Goal: Information Seeking & Learning: Learn about a topic

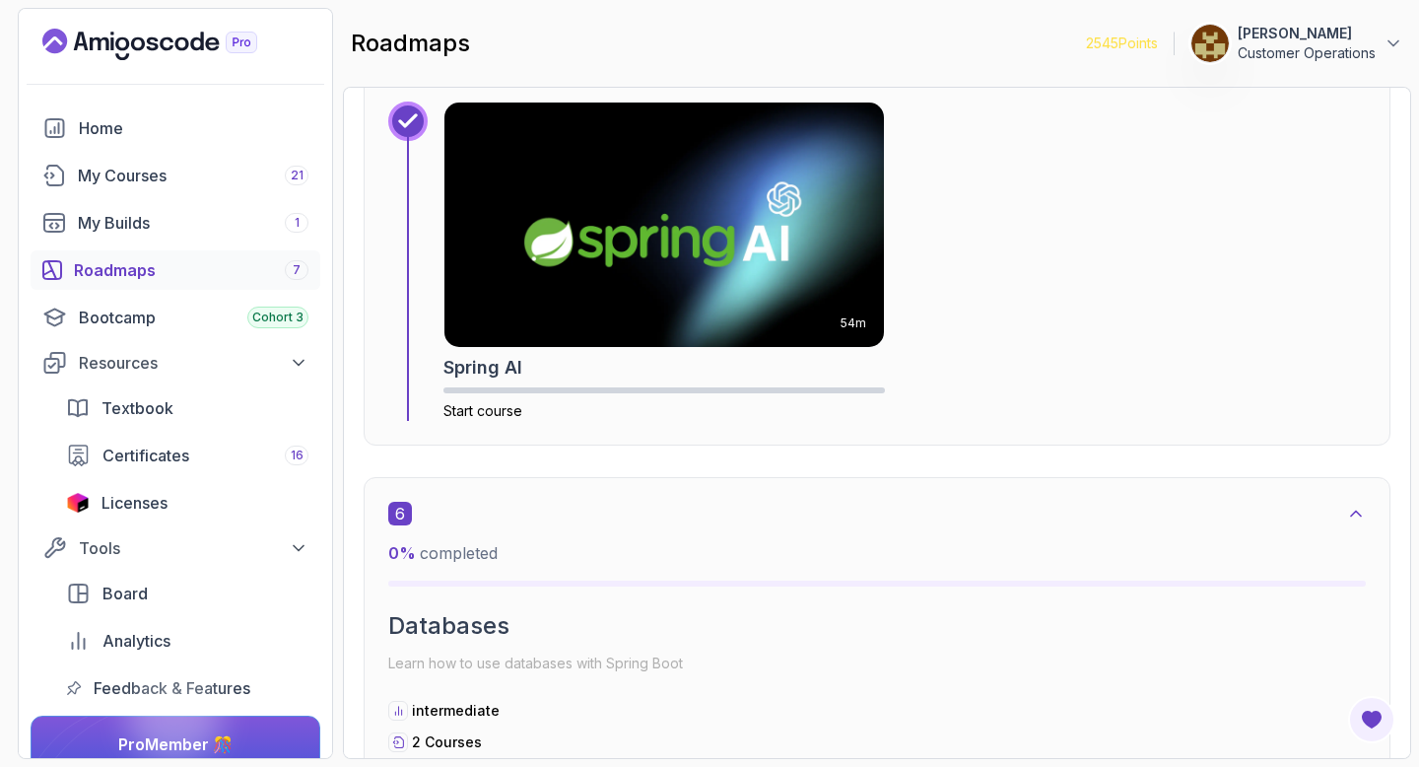
scroll to position [4059, 0]
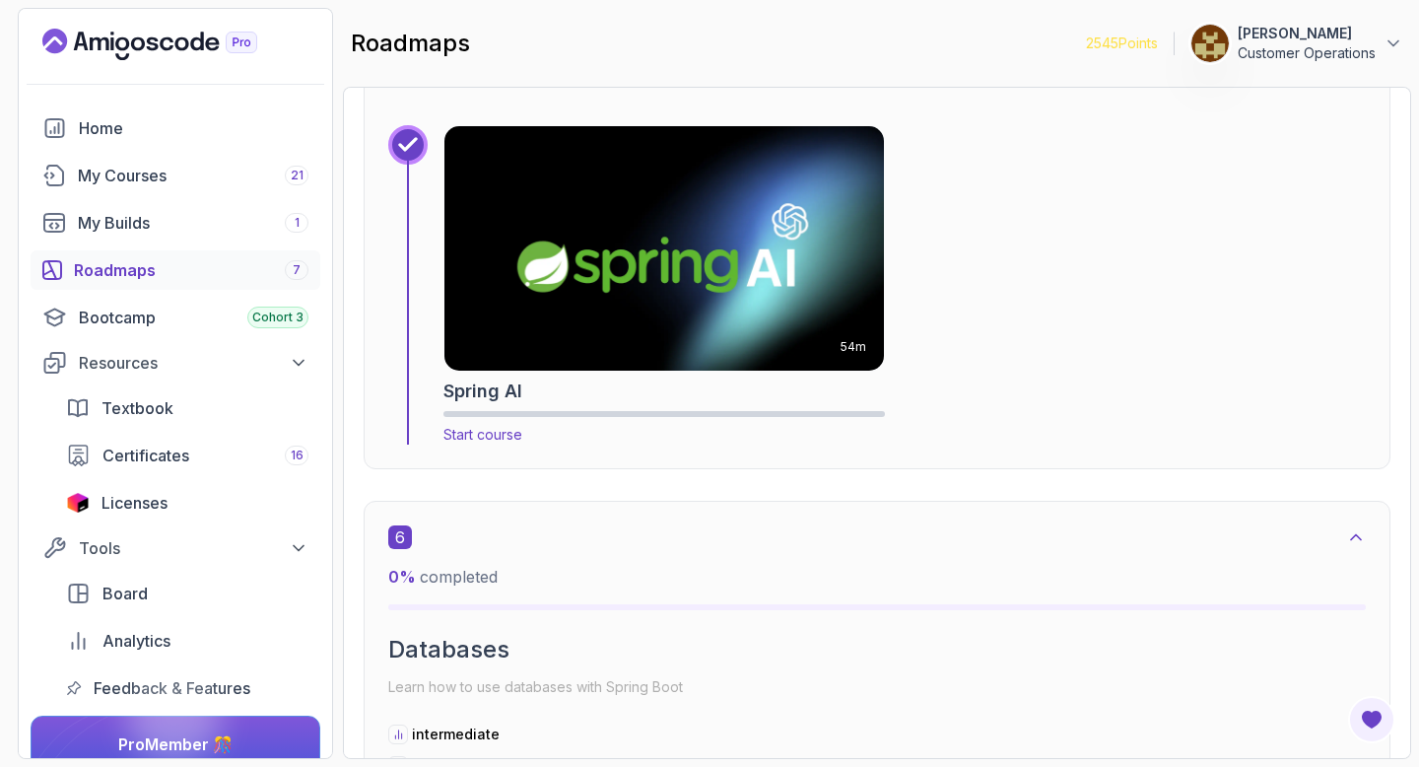
click at [557, 283] on img at bounding box center [664, 248] width 461 height 256
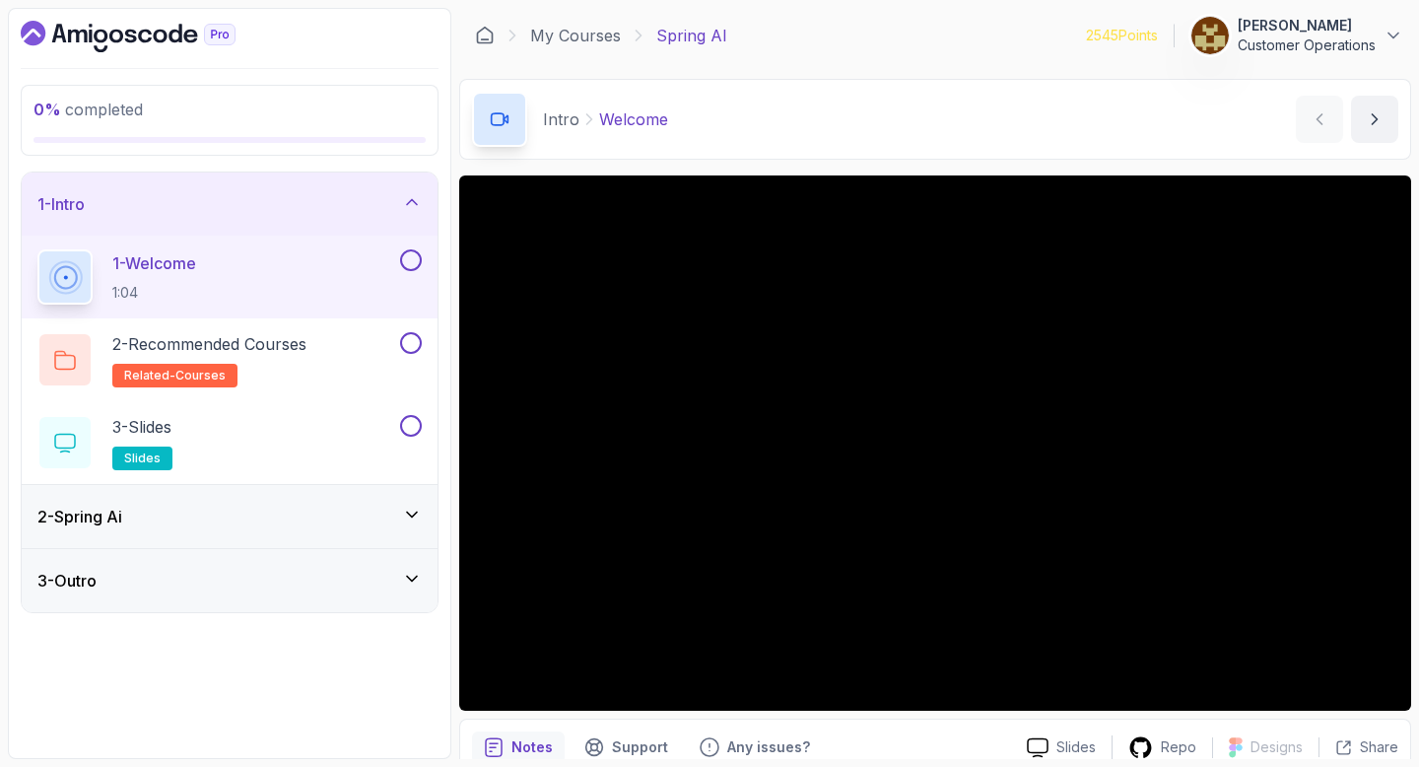
click at [192, 509] on div "2 - Spring Ai" at bounding box center [229, 517] width 384 height 24
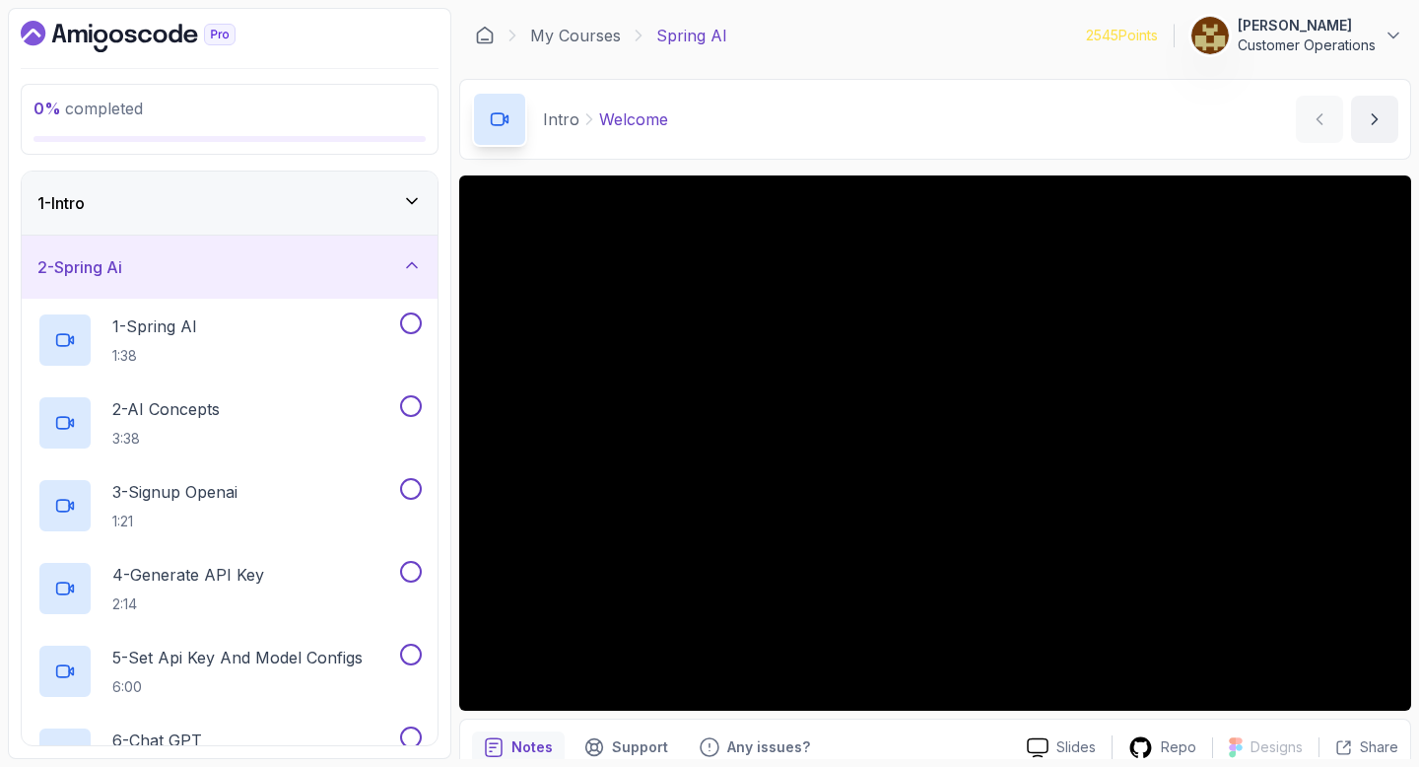
click at [285, 281] on div "2 - Spring Ai" at bounding box center [230, 267] width 416 height 63
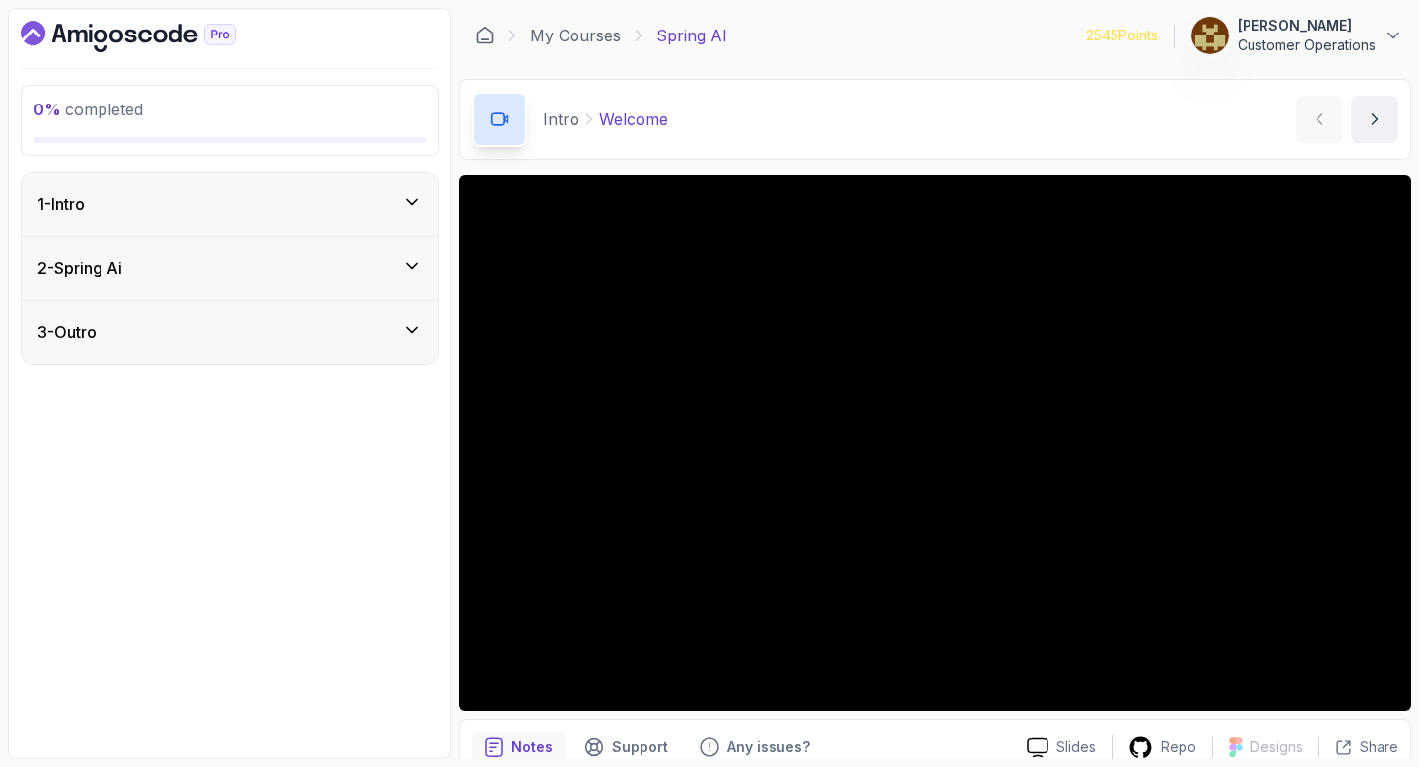
click at [245, 254] on div "2 - Spring Ai" at bounding box center [230, 267] width 416 height 63
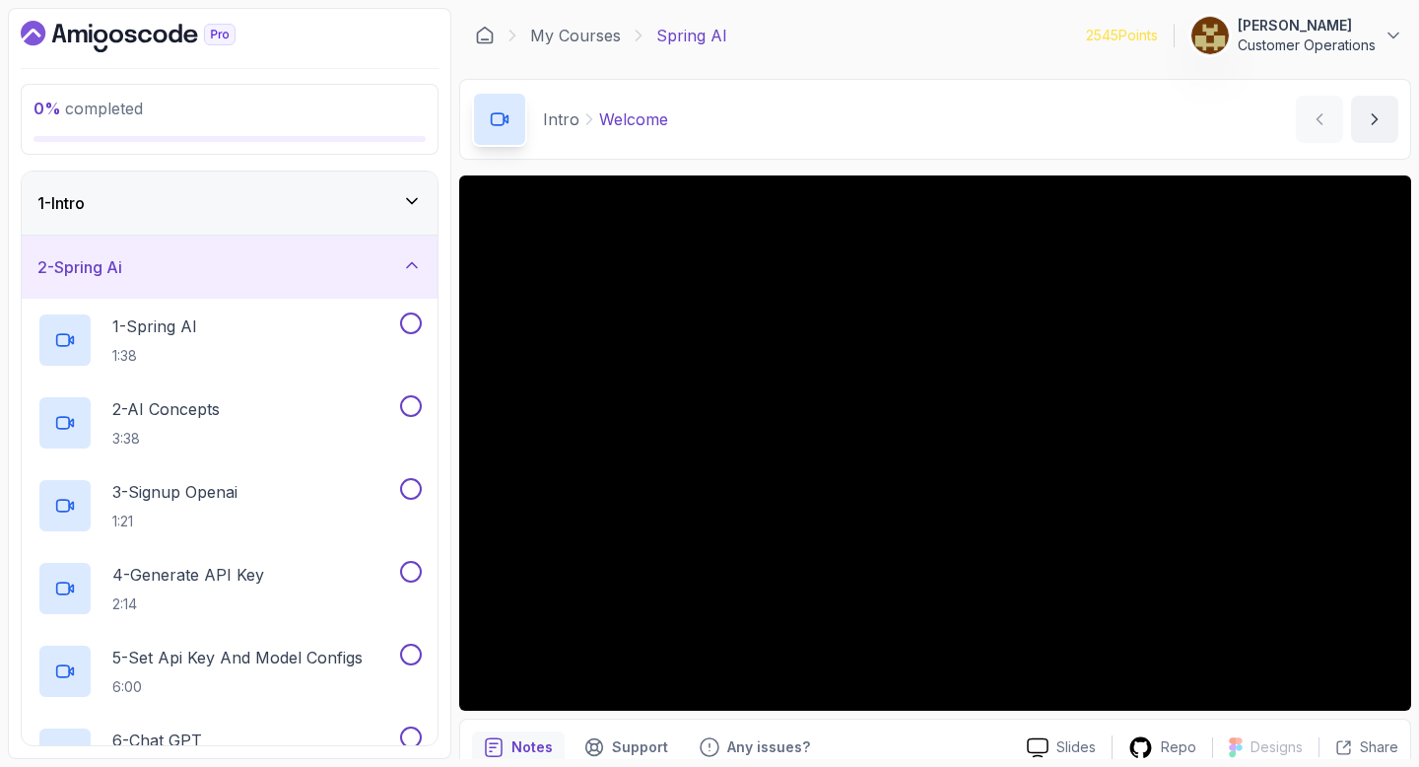
click at [258, 258] on div "2 - Spring Ai" at bounding box center [229, 267] width 384 height 24
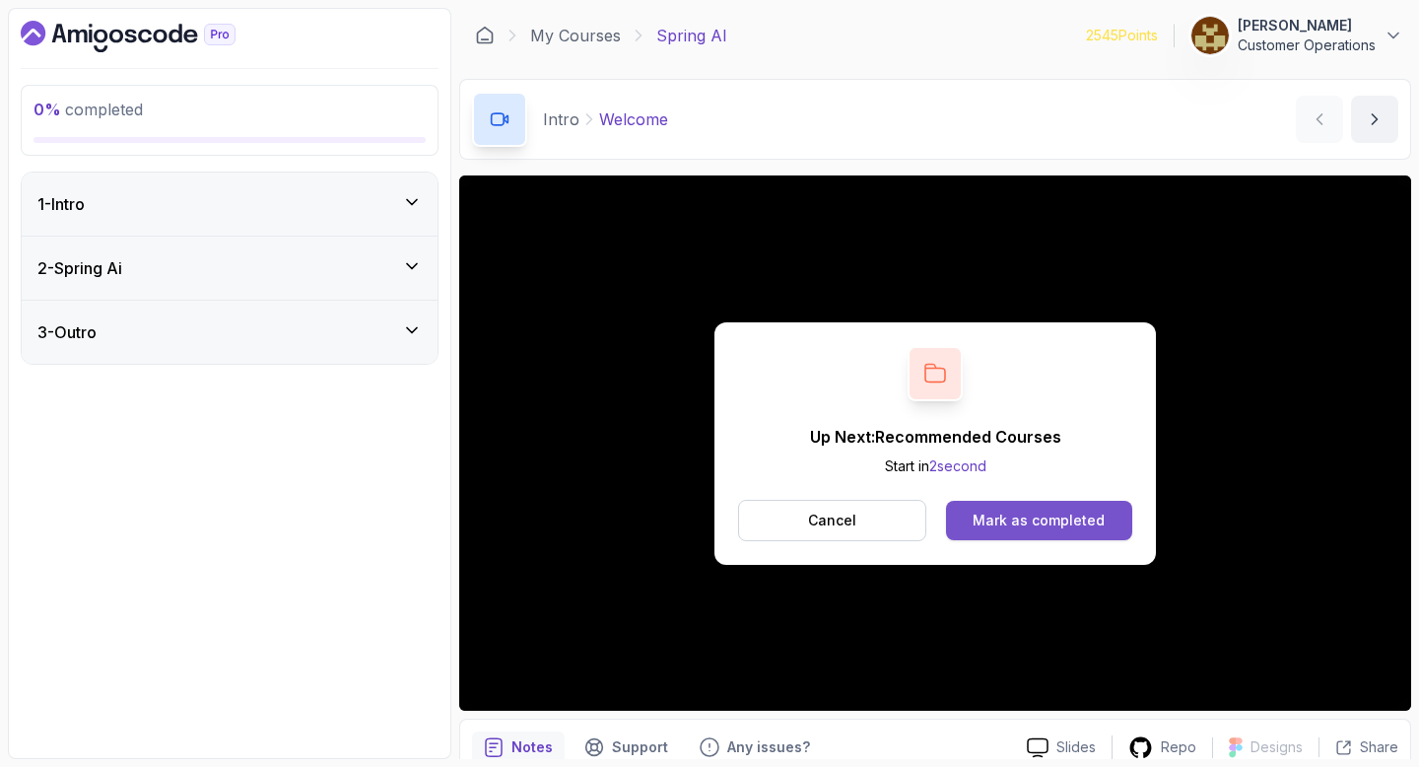
click at [1034, 528] on div "Mark as completed" at bounding box center [1039, 520] width 132 height 20
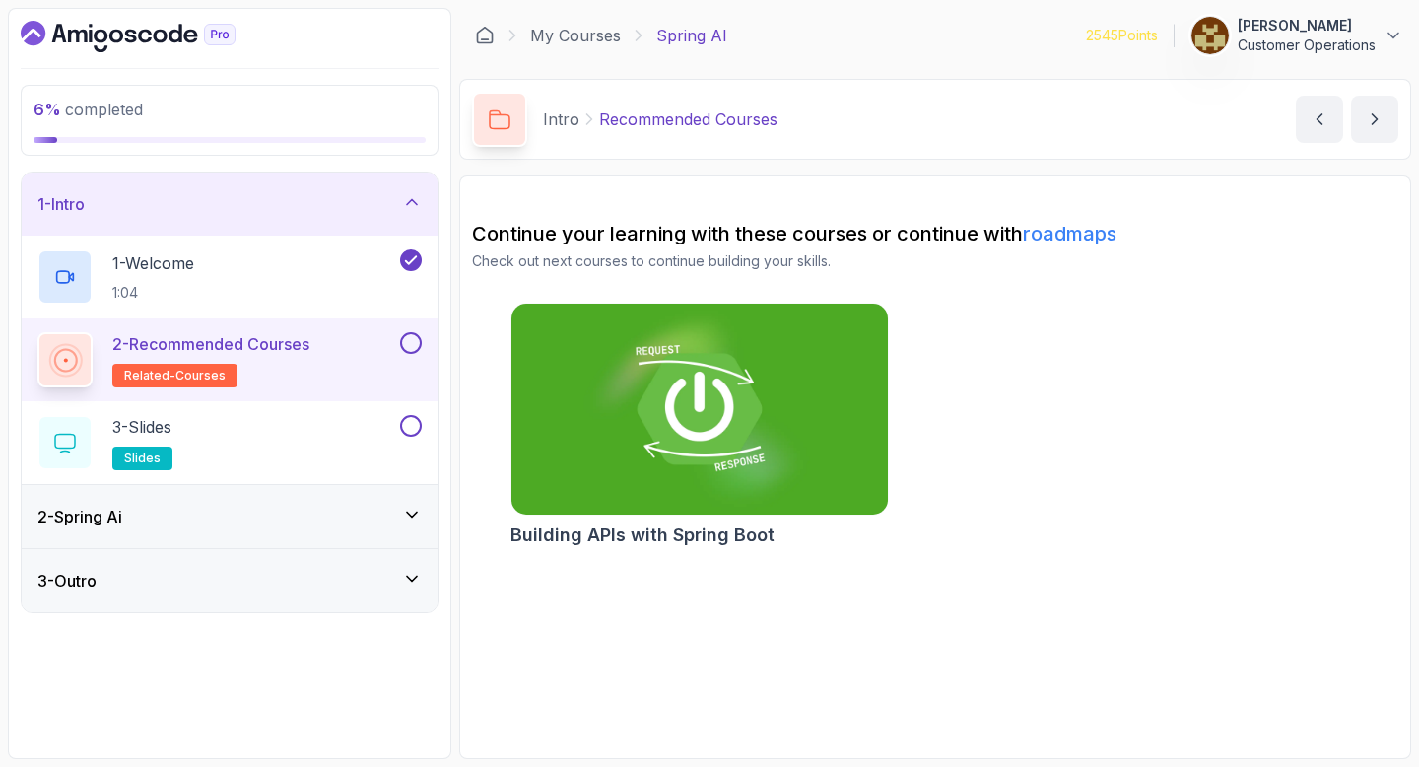
click at [414, 348] on button at bounding box center [411, 343] width 22 height 22
click at [404, 431] on button at bounding box center [411, 426] width 22 height 22
click at [317, 206] on div "1 - Intro" at bounding box center [229, 204] width 384 height 24
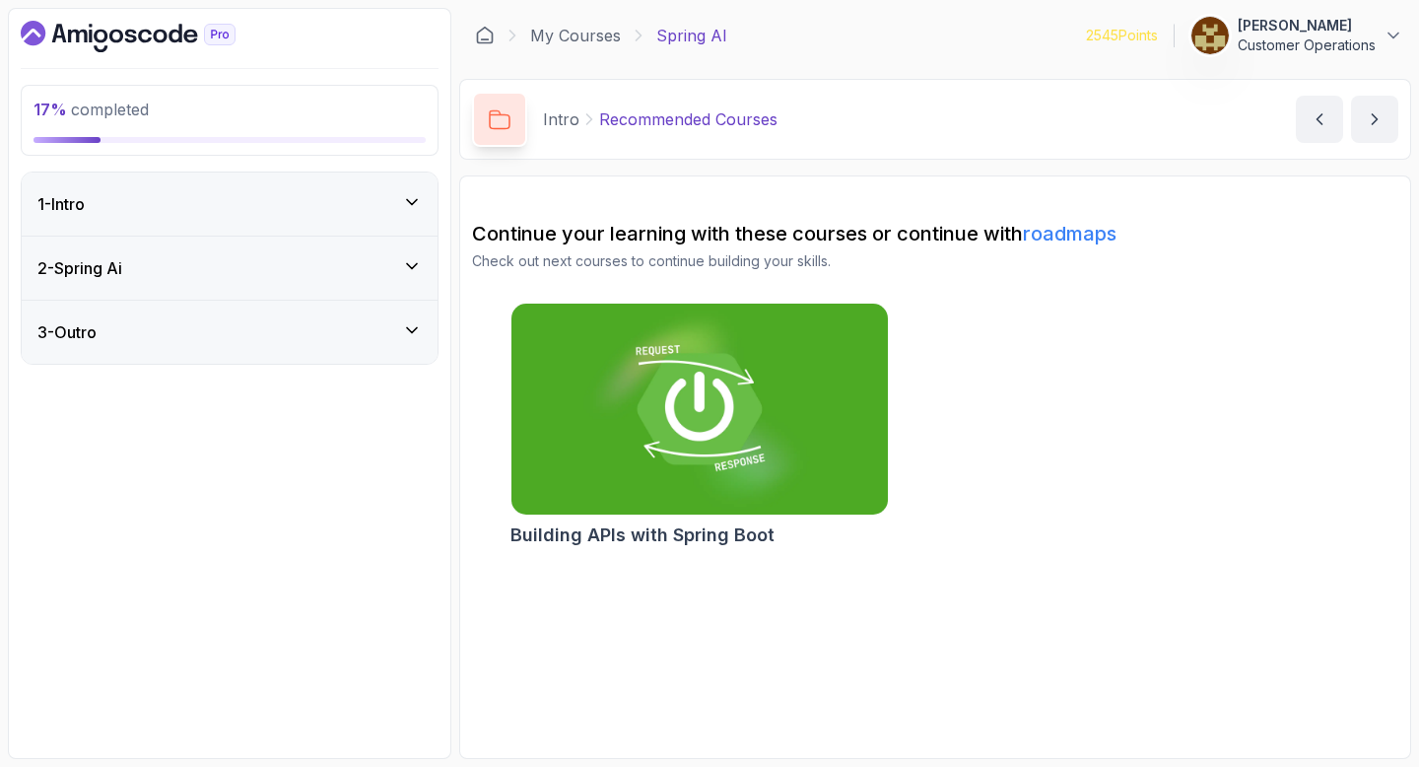
click at [274, 273] on div "2 - Spring Ai" at bounding box center [229, 268] width 384 height 24
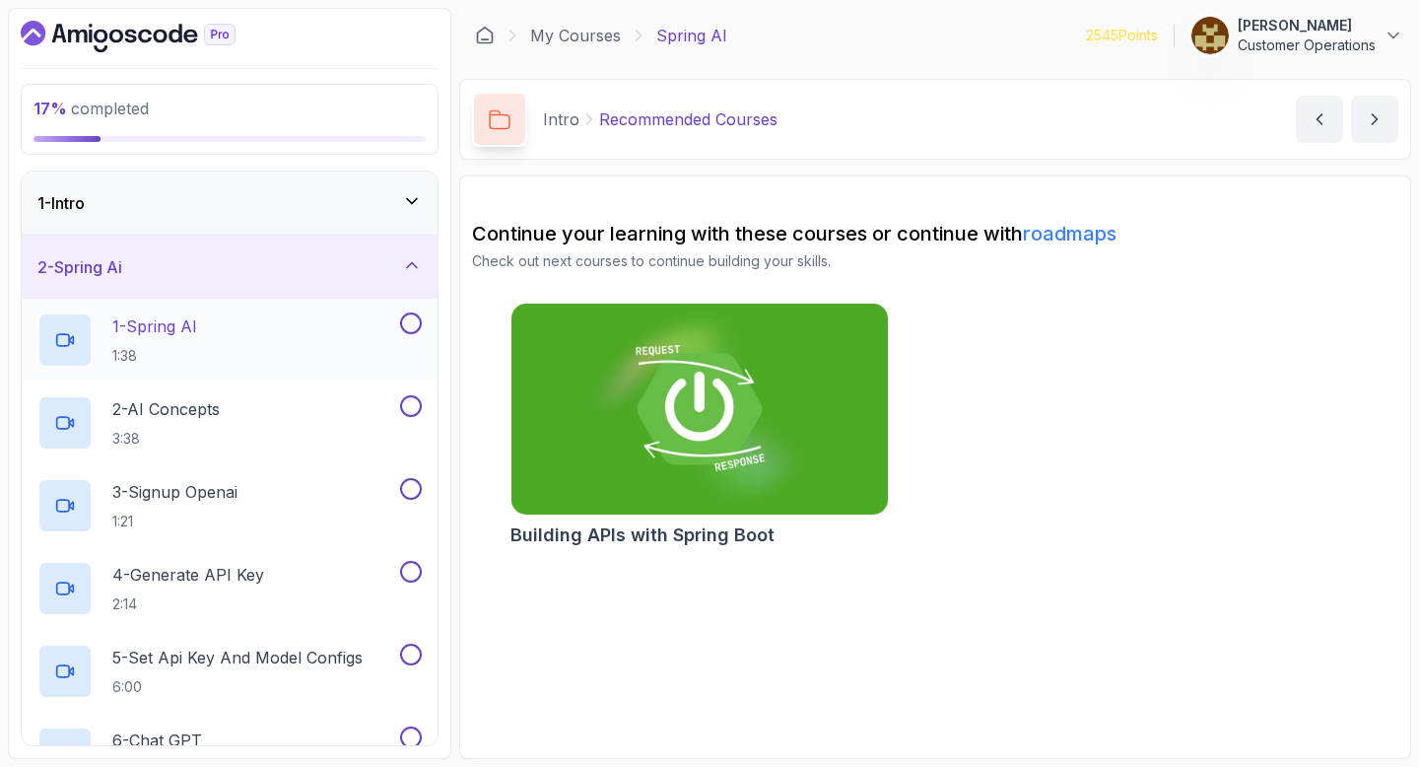
click at [258, 341] on div "1 - Spring AI 1:38" at bounding box center [216, 339] width 359 height 55
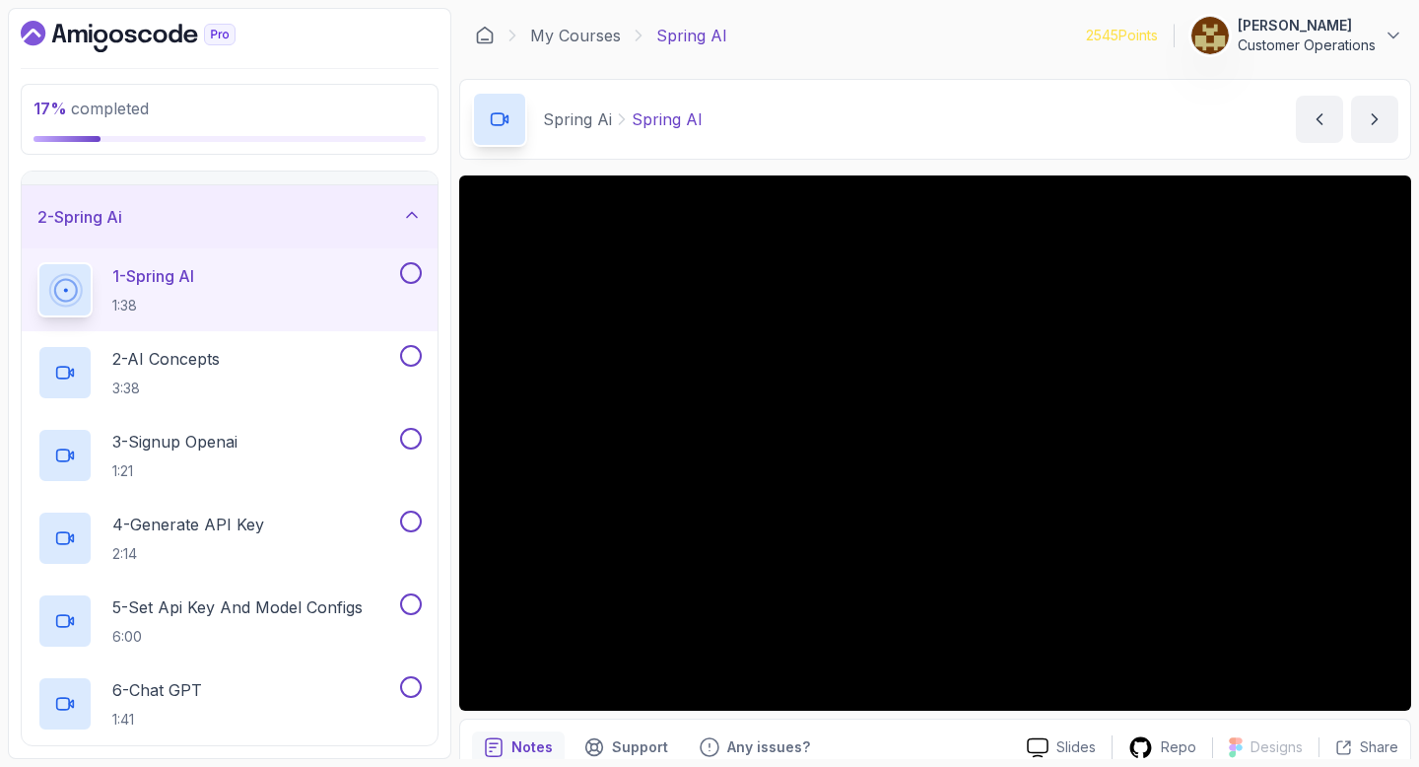
scroll to position [63, 0]
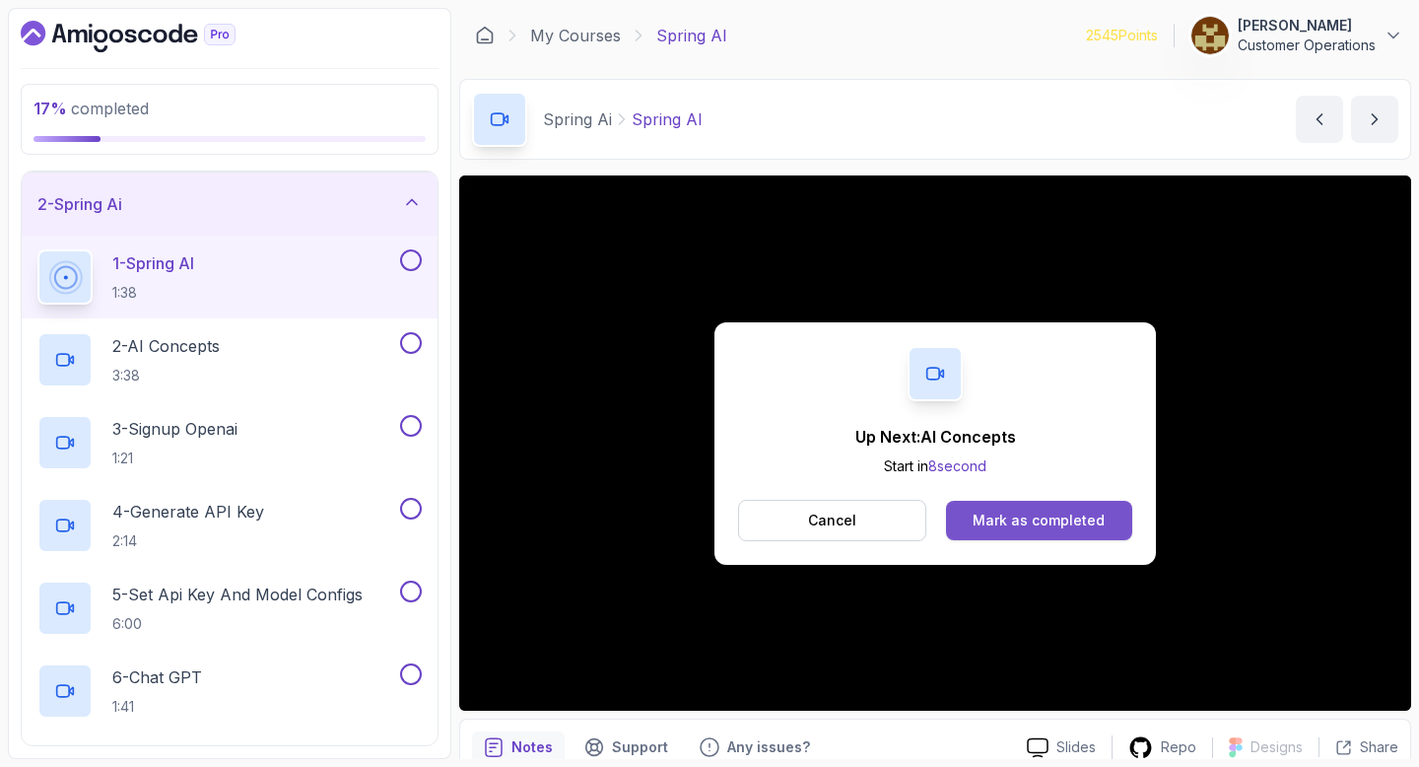
click at [1005, 517] on div "Mark as completed" at bounding box center [1039, 520] width 132 height 20
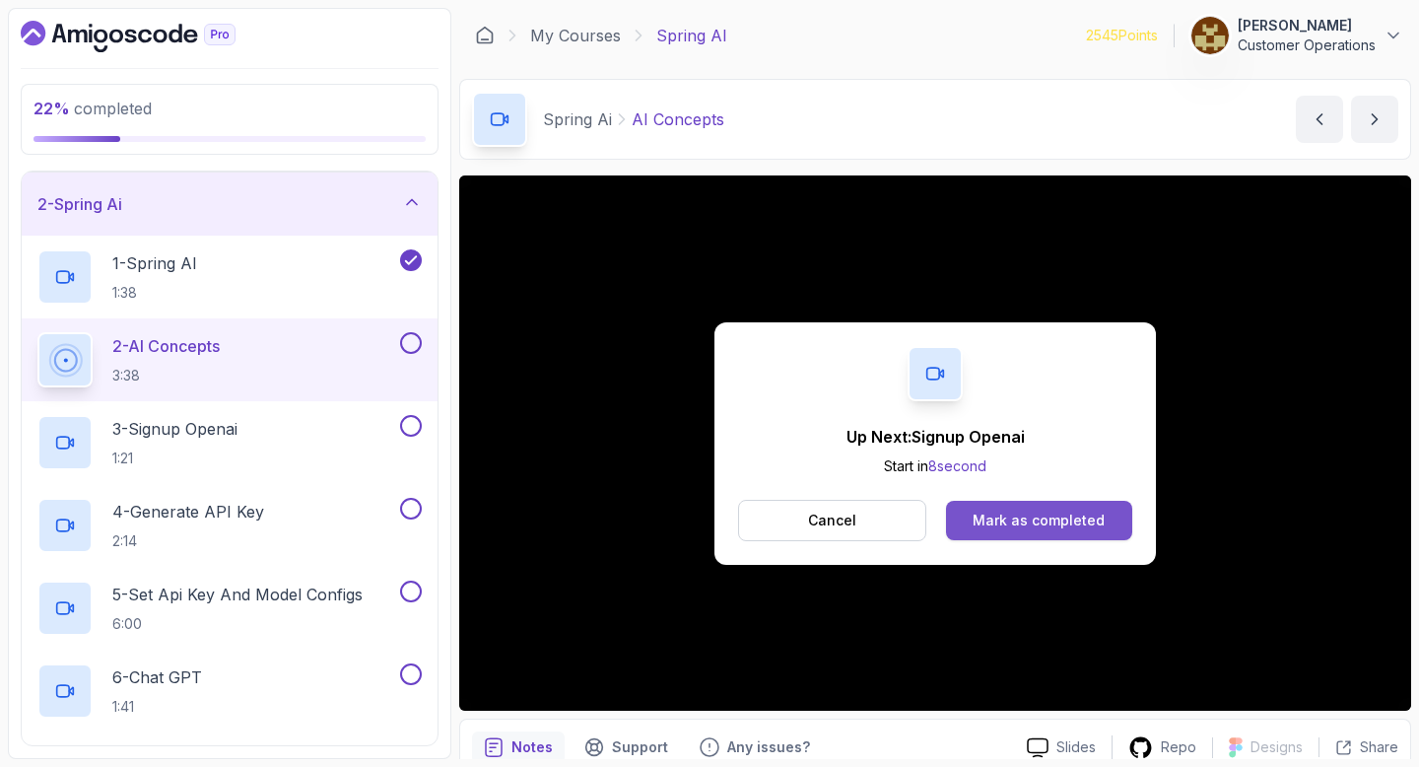
click at [1051, 533] on button "Mark as completed" at bounding box center [1039, 520] width 186 height 39
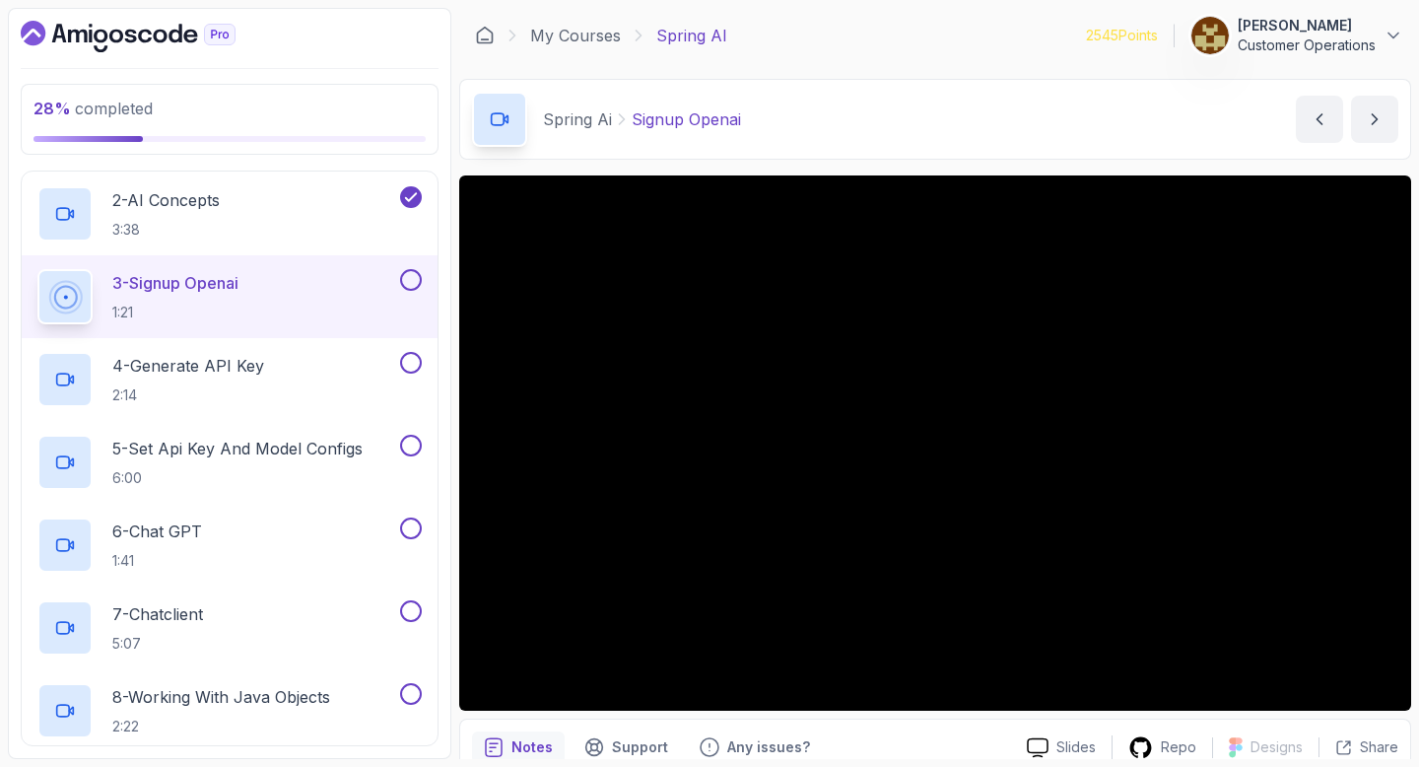
scroll to position [210, 0]
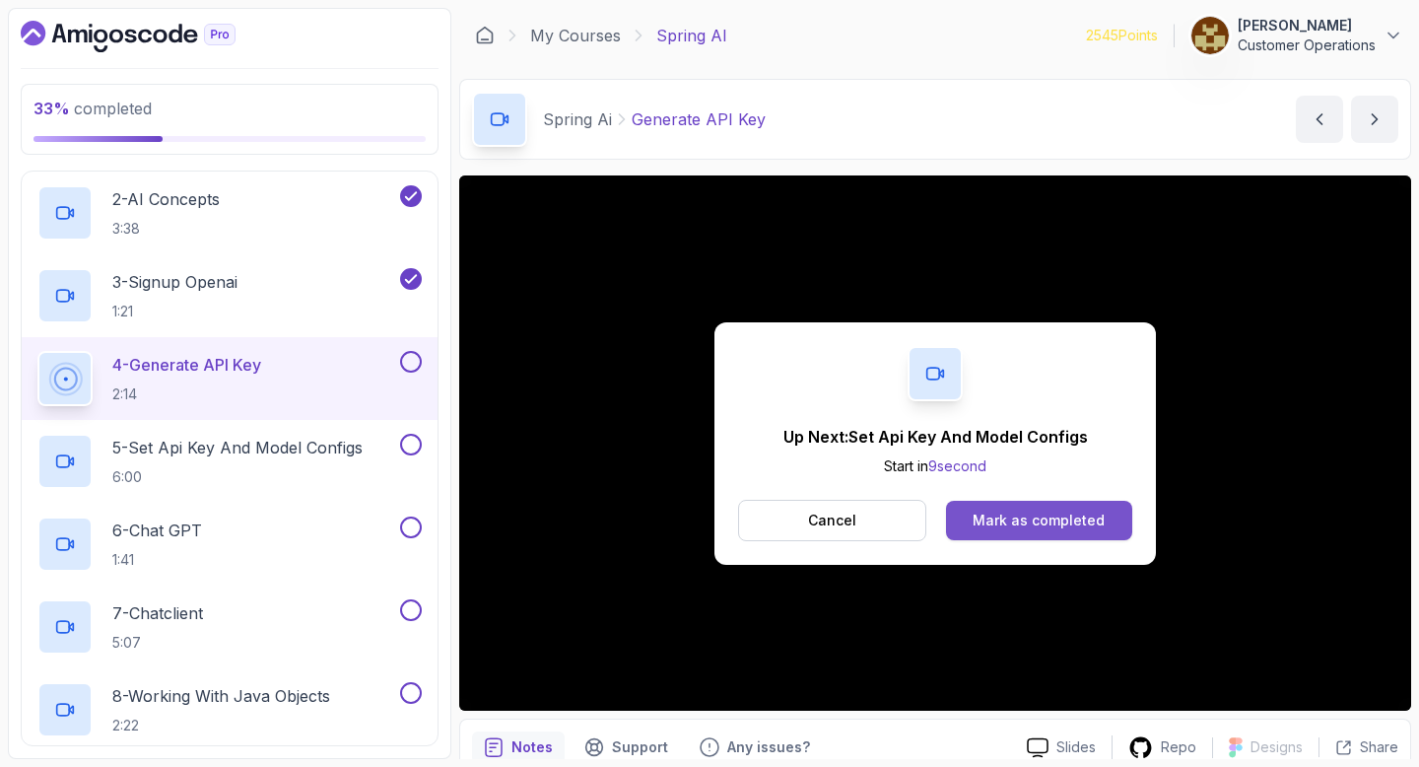
click at [1024, 525] on div "Mark as completed" at bounding box center [1039, 520] width 132 height 20
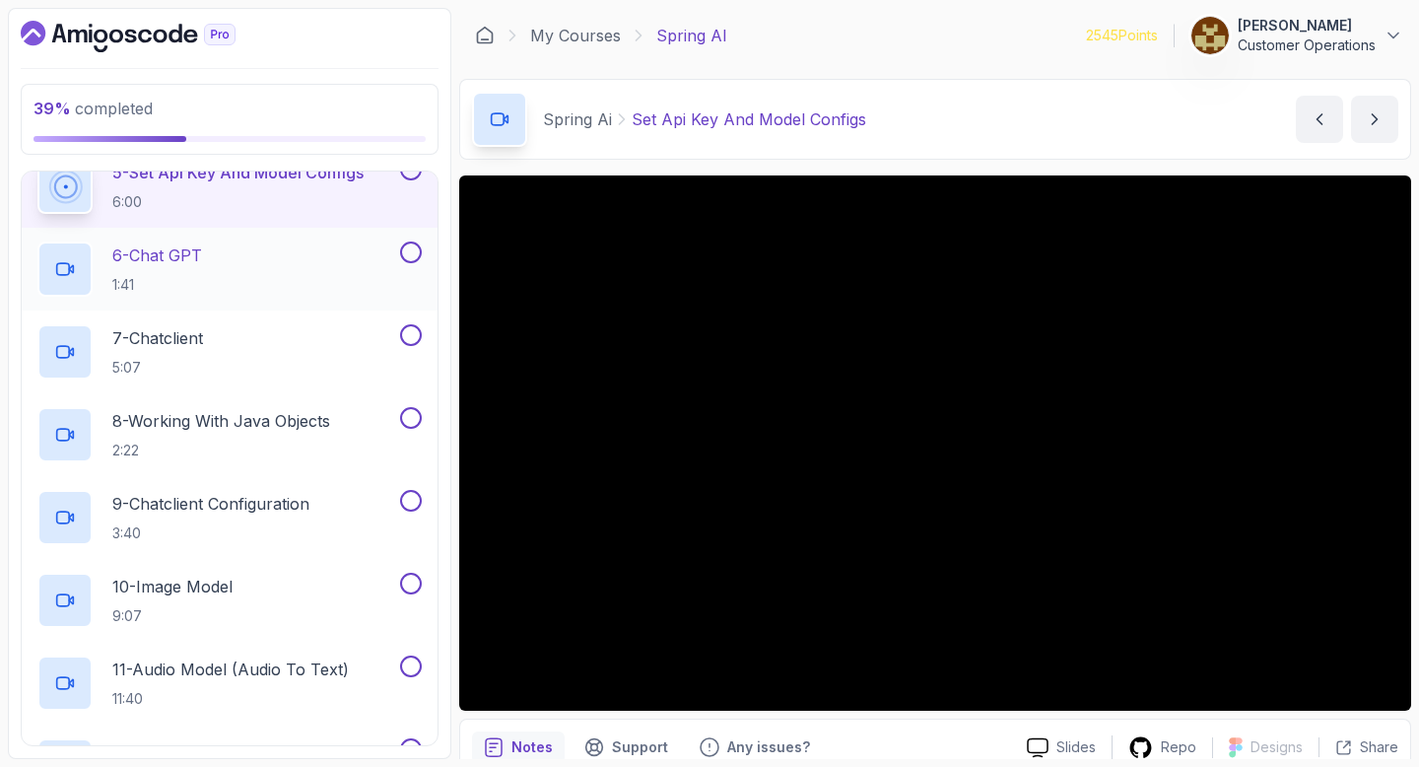
scroll to position [611, 0]
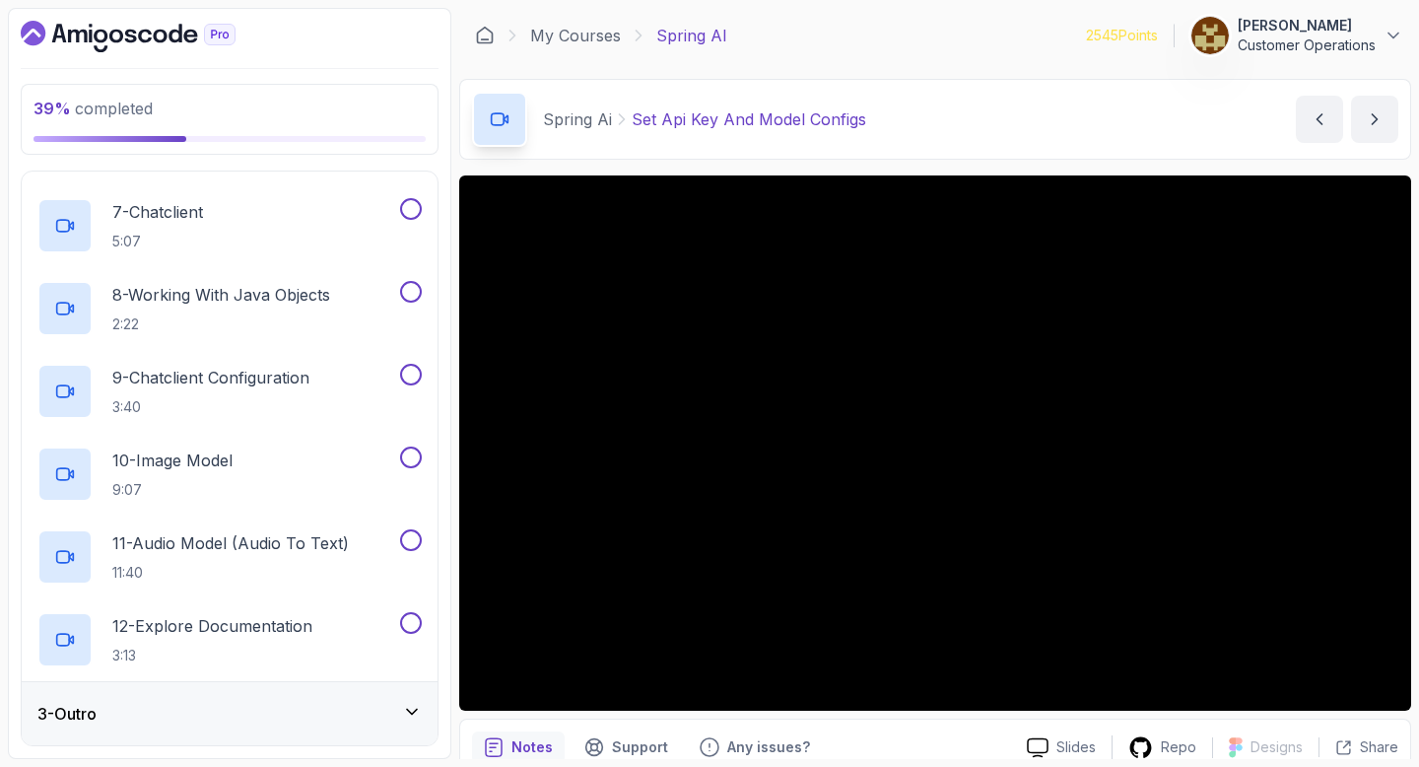
click at [955, 107] on div "Spring Ai Set Api Key And Model Configs Set Api Key And Model Configs by [PERSO…" at bounding box center [935, 119] width 952 height 81
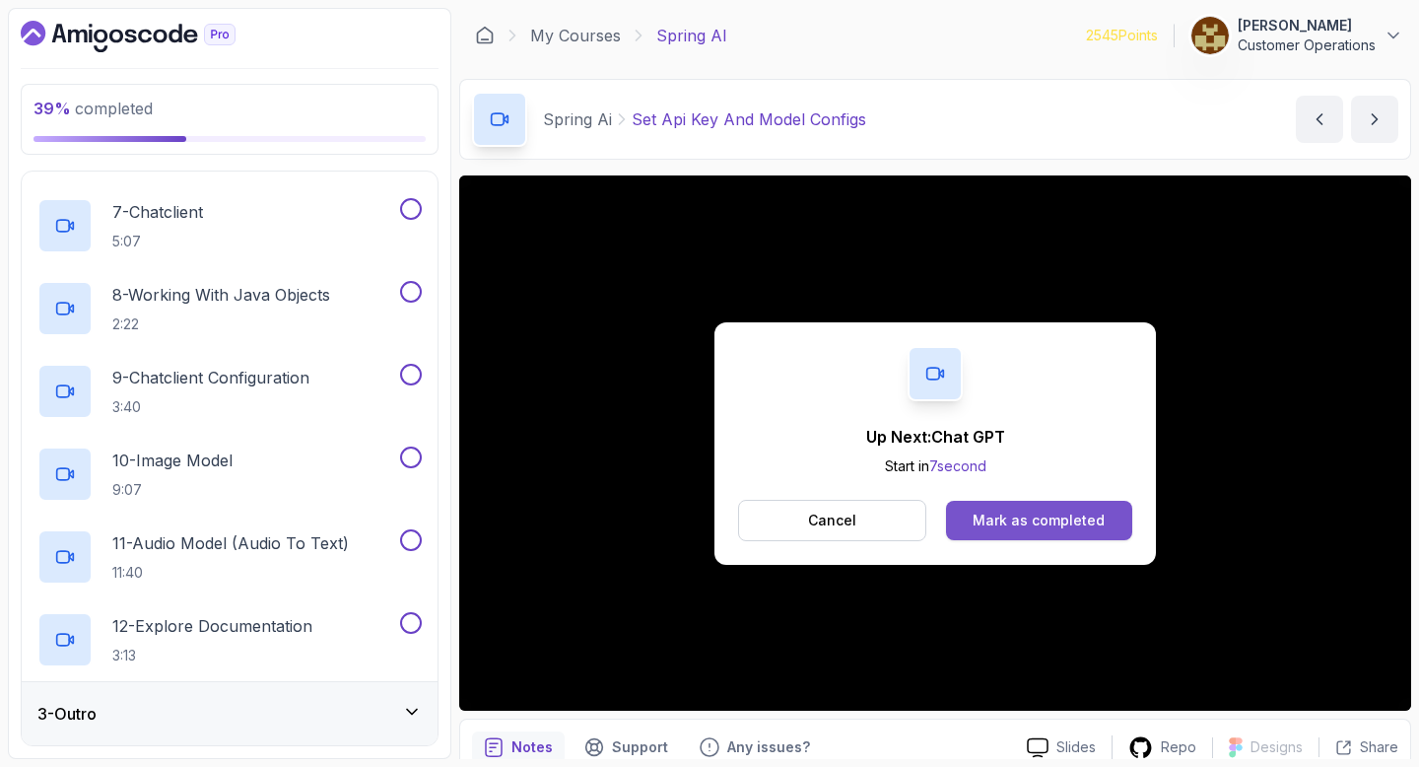
click at [1036, 511] on div "Mark as completed" at bounding box center [1039, 520] width 132 height 20
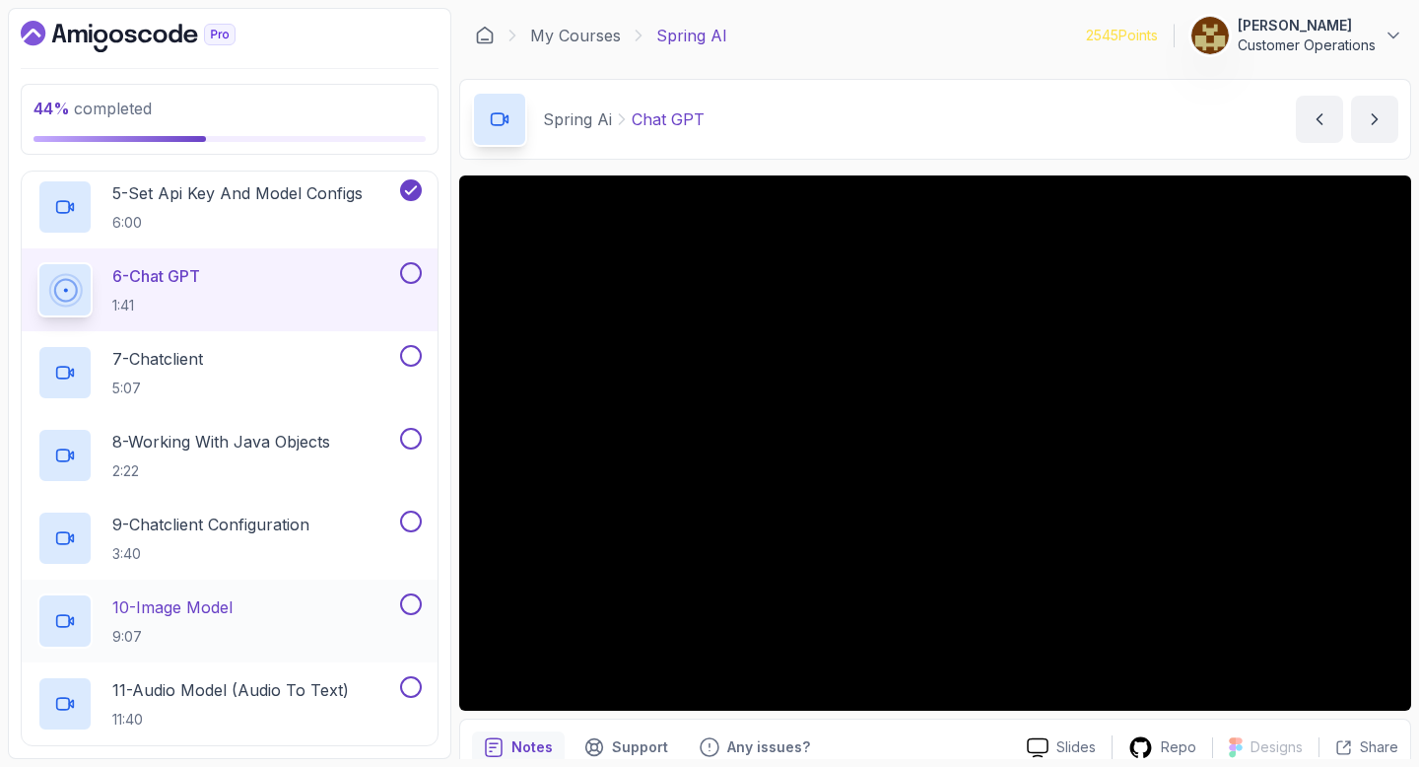
scroll to position [611, 0]
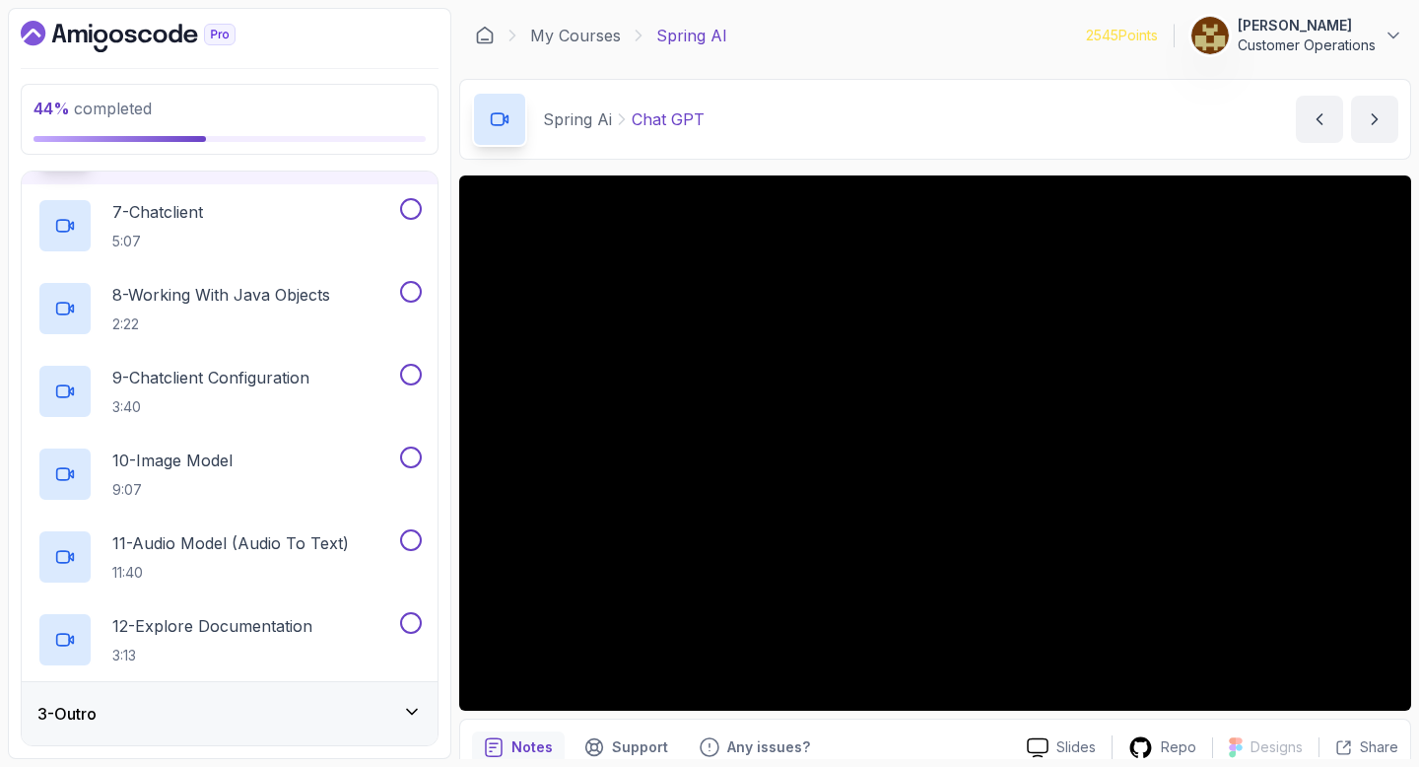
click at [218, 699] on div "3 - Outro" at bounding box center [230, 713] width 416 height 63
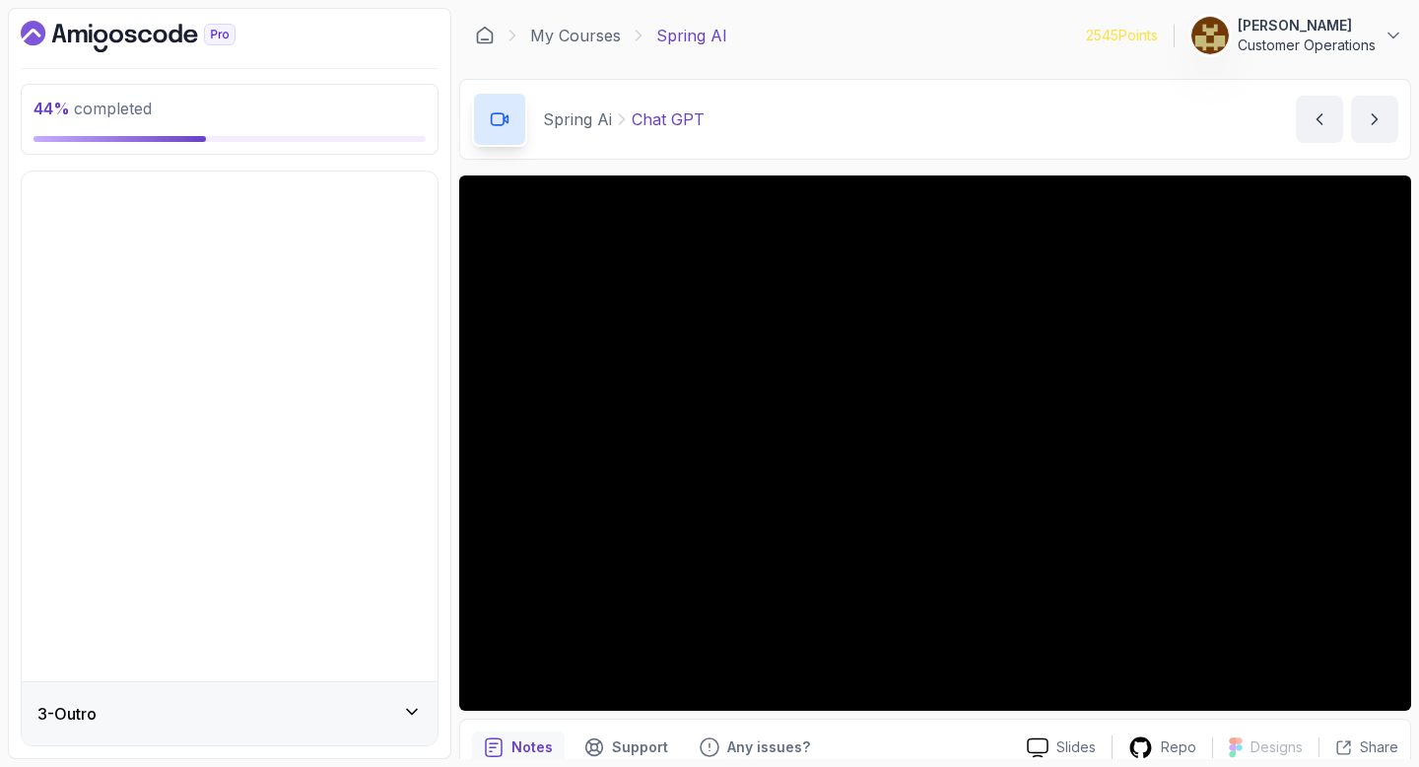
scroll to position [0, 0]
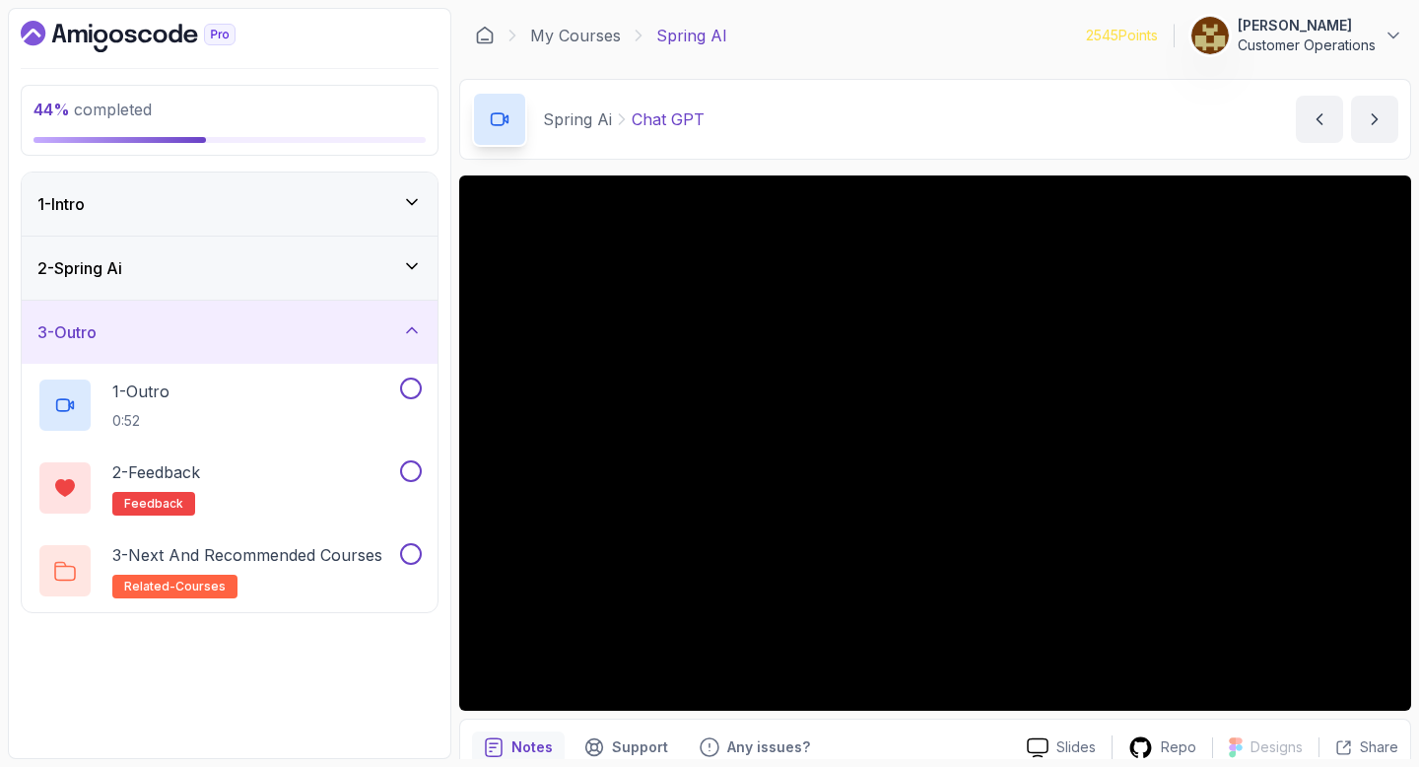
click at [189, 338] on div "3 - Outro" at bounding box center [229, 332] width 384 height 24
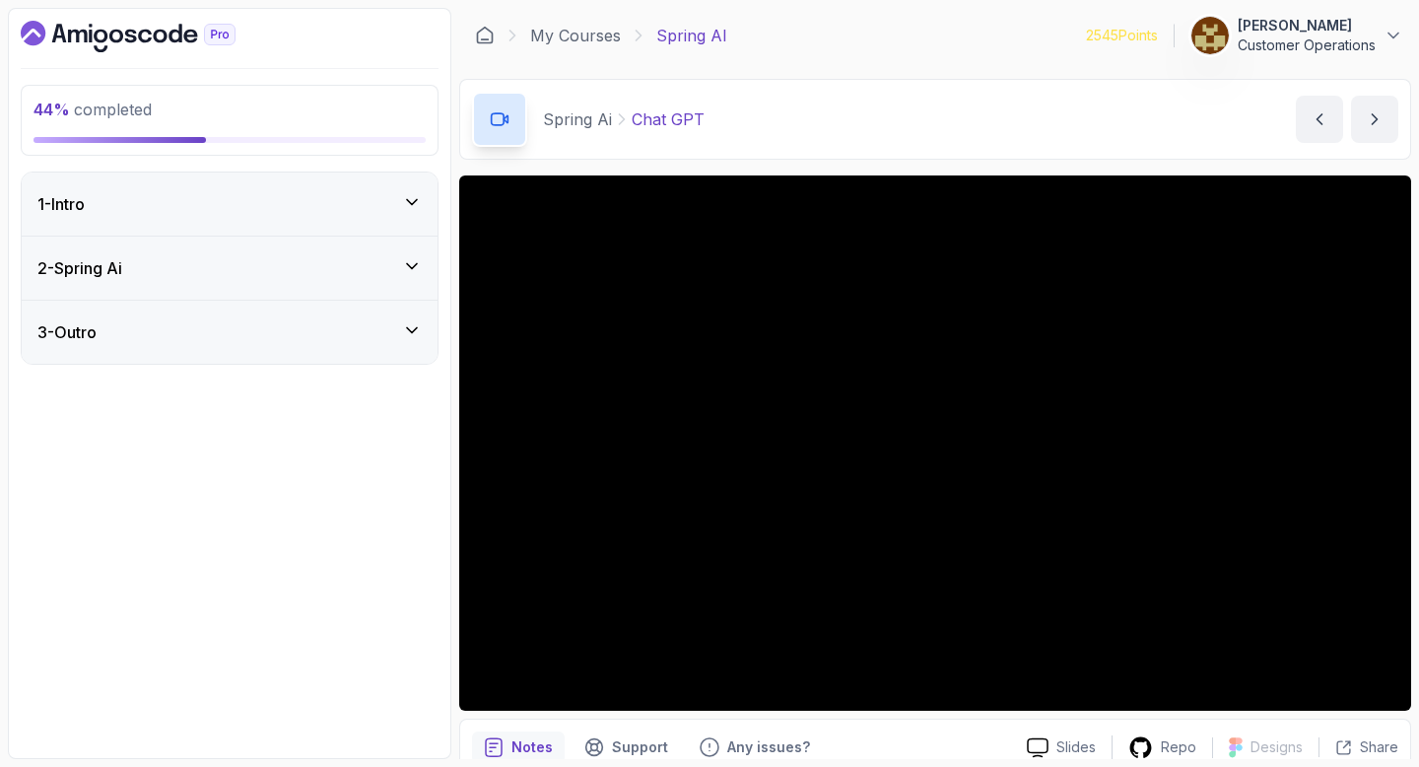
click at [906, 118] on div "Spring Ai Chat GPT Chat GPT by [PERSON_NAME]" at bounding box center [935, 119] width 952 height 81
click at [810, 84] on div "Spring Ai Chat GPT Chat GPT by [PERSON_NAME]" at bounding box center [935, 119] width 952 height 81
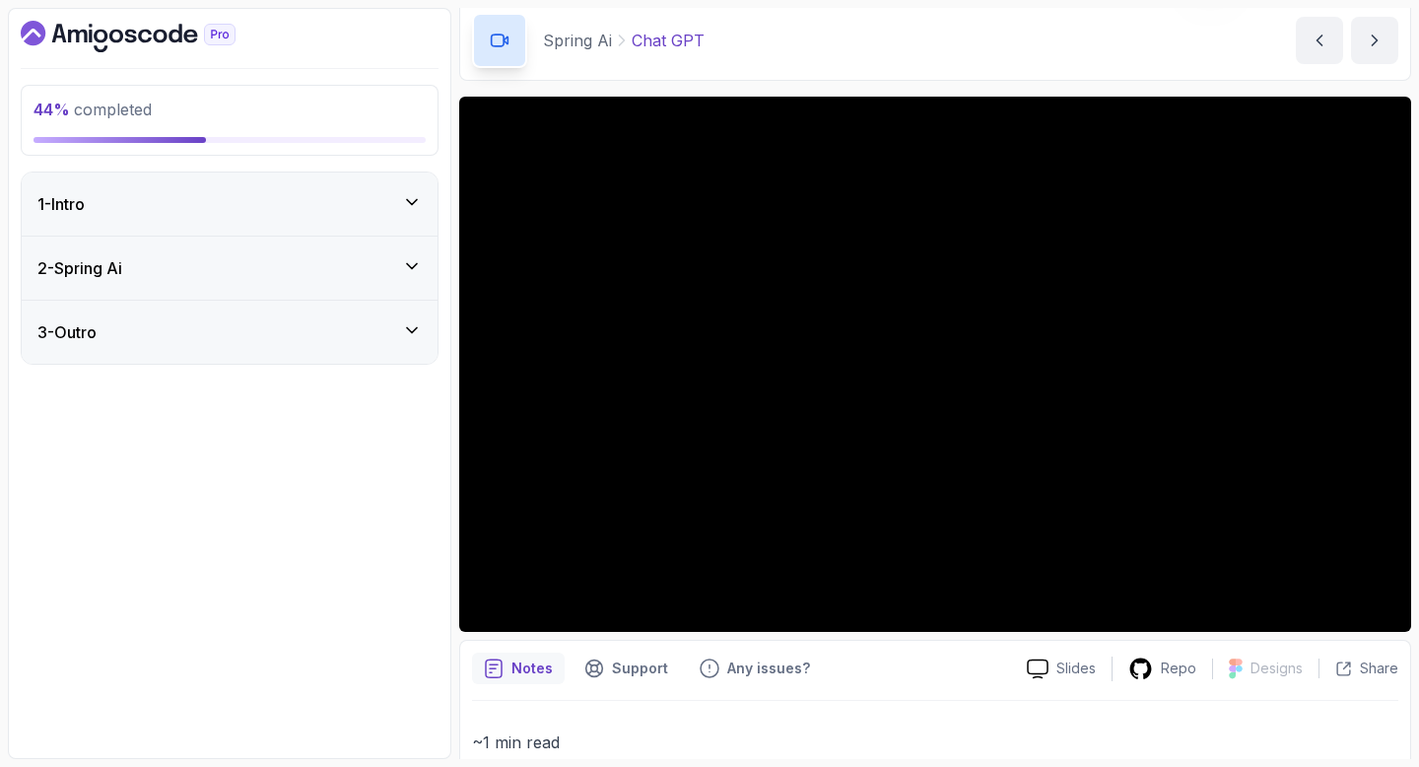
scroll to position [54, 0]
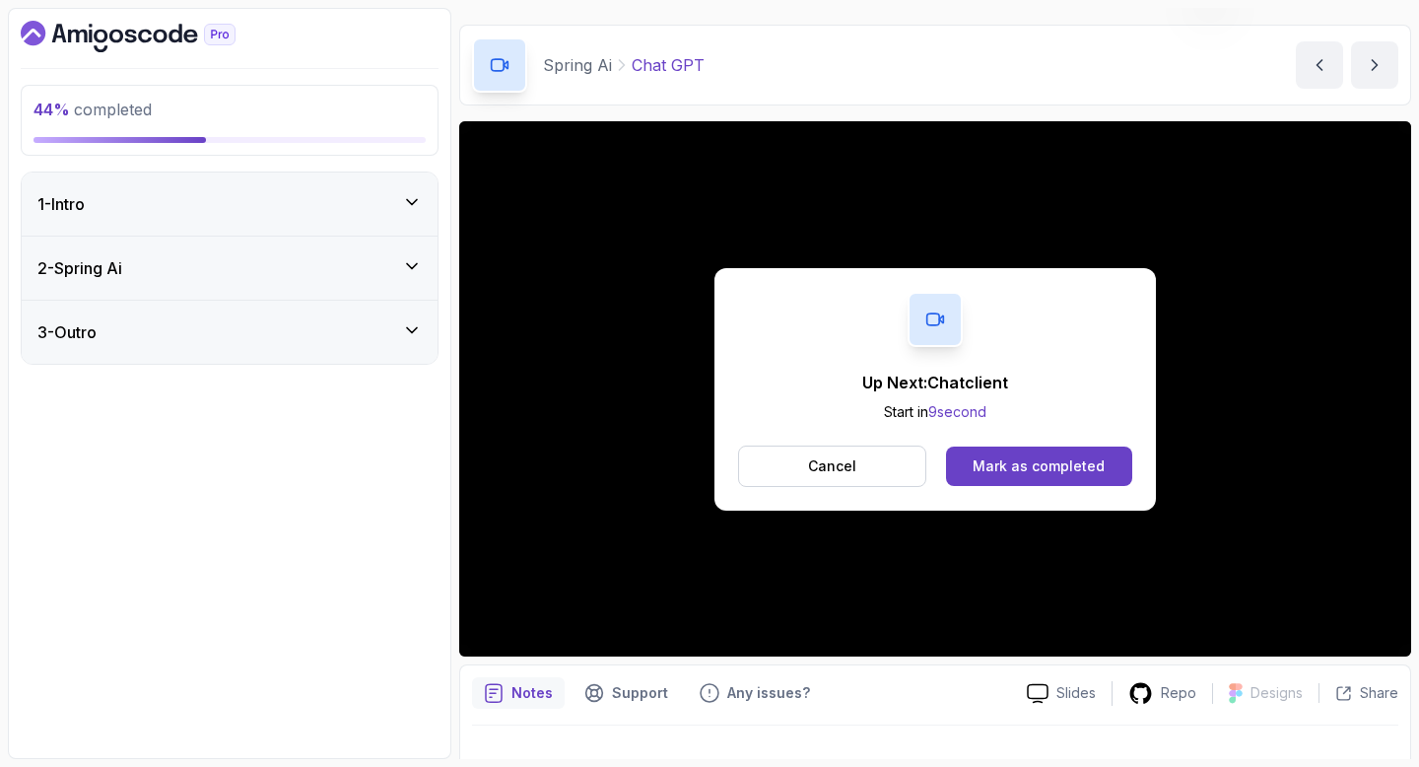
click at [993, 498] on div "Up Next: Chatclient Start in 9 second Cancel Mark as completed" at bounding box center [934, 389] width 441 height 242
click at [998, 462] on div "Mark as completed" at bounding box center [1039, 466] width 132 height 20
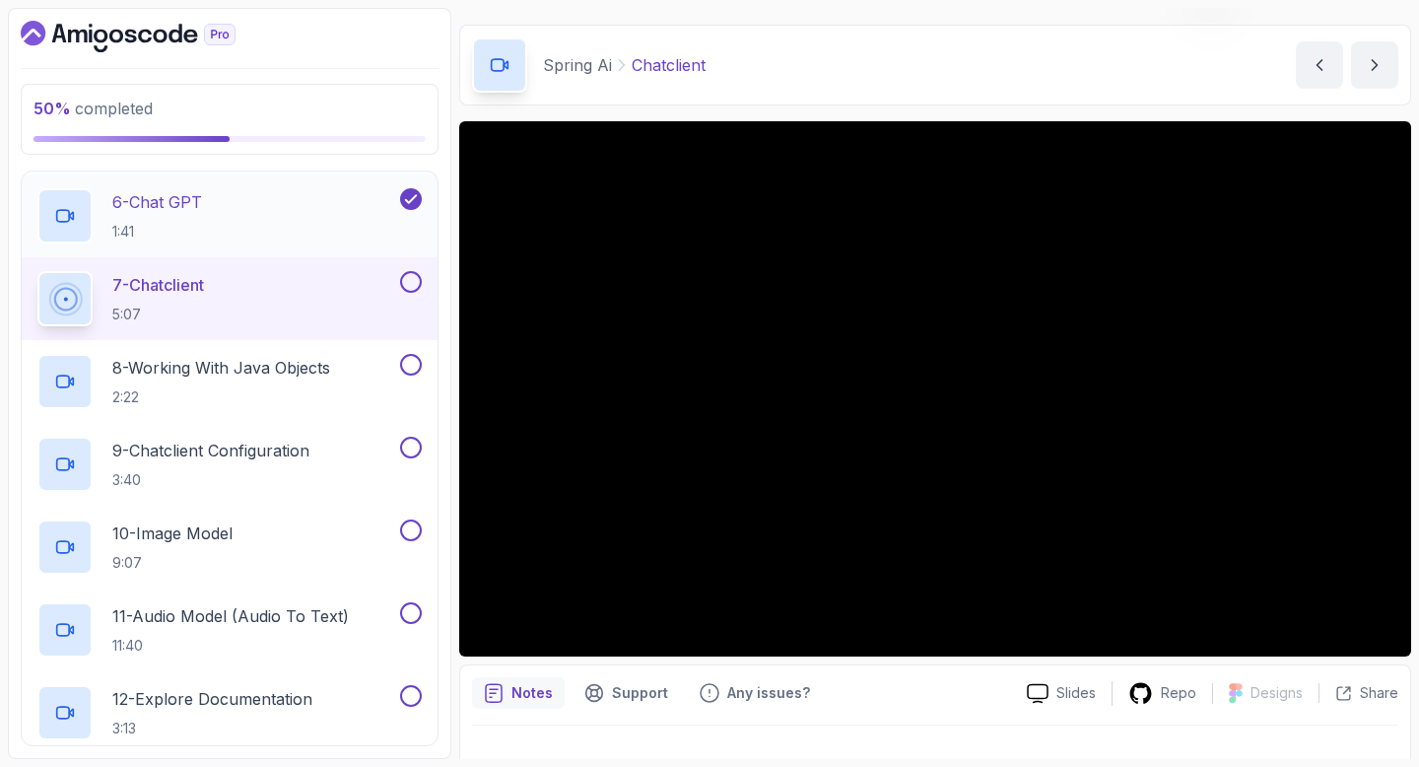
scroll to position [543, 0]
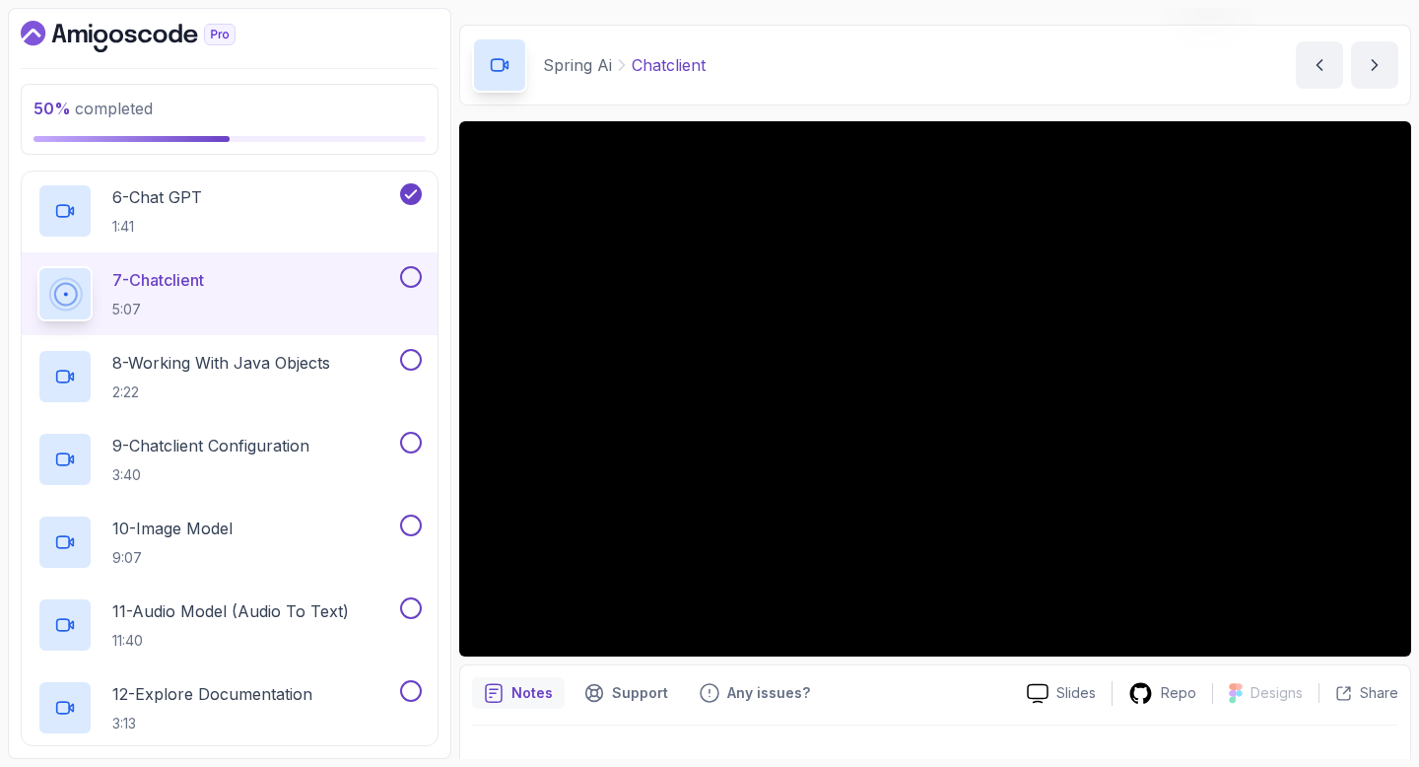
click at [836, 73] on div "Spring Ai Chatclient Chatclient by [PERSON_NAME]" at bounding box center [935, 65] width 952 height 81
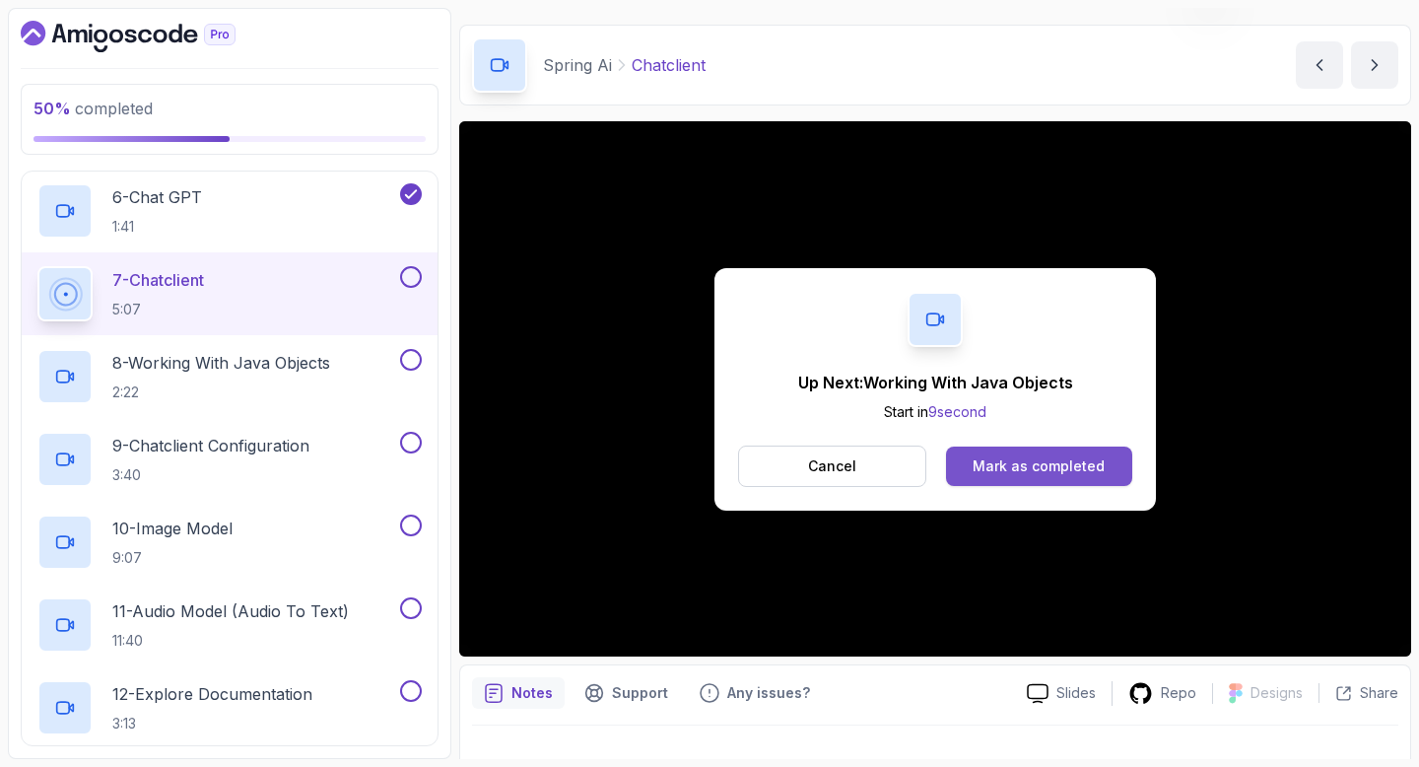
click at [1069, 466] on div "Mark as completed" at bounding box center [1039, 466] width 132 height 20
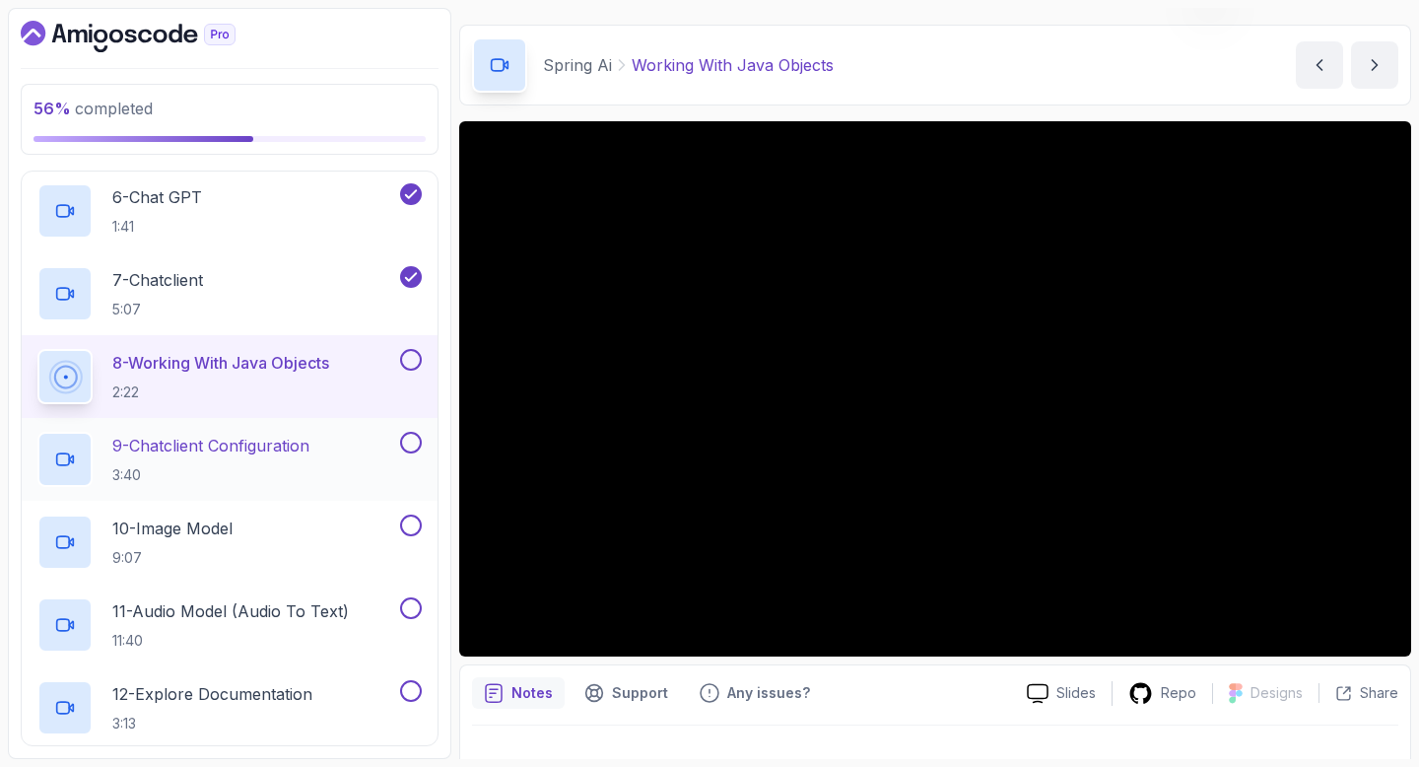
scroll to position [611, 0]
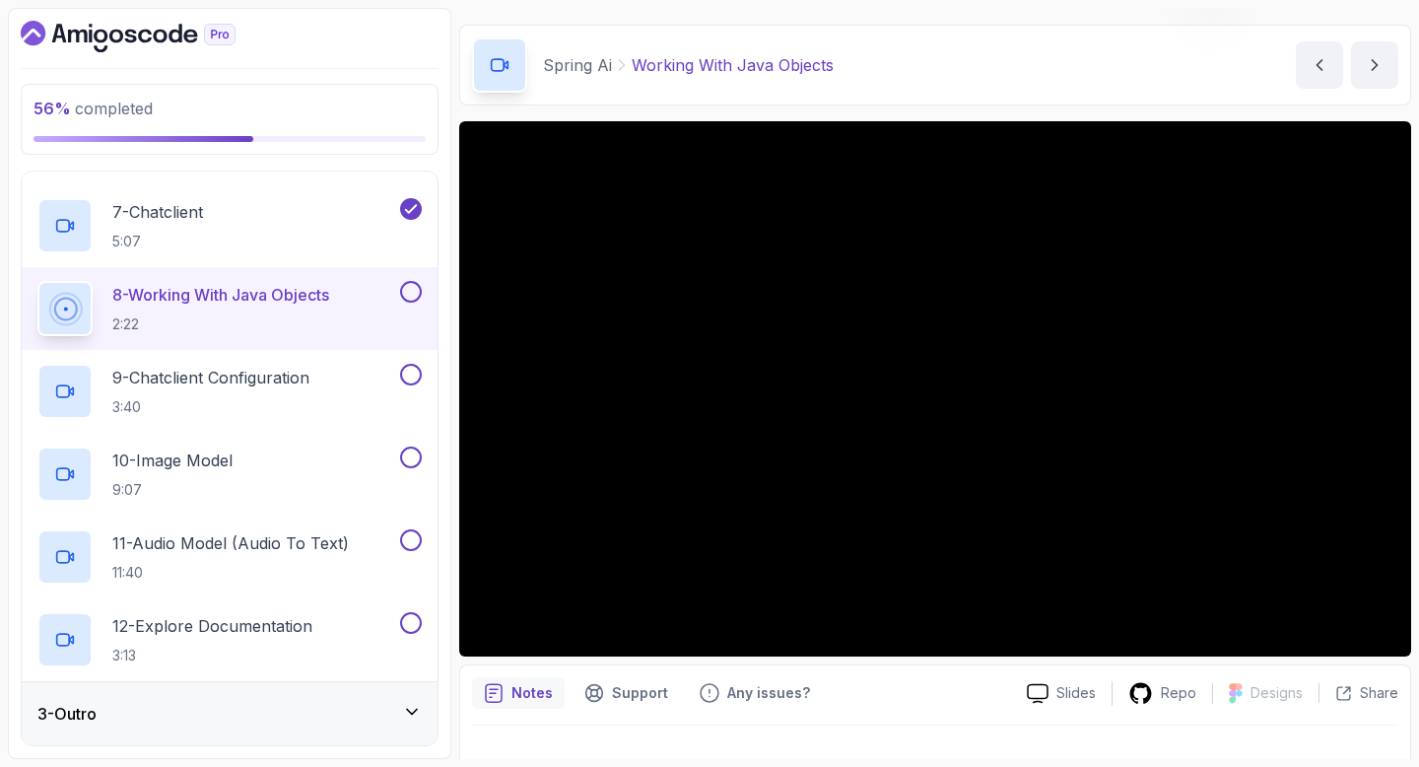
click at [889, 72] on div "Spring Ai Working With Java Objects Working With Java Objects by [PERSON_NAME]" at bounding box center [935, 65] width 952 height 81
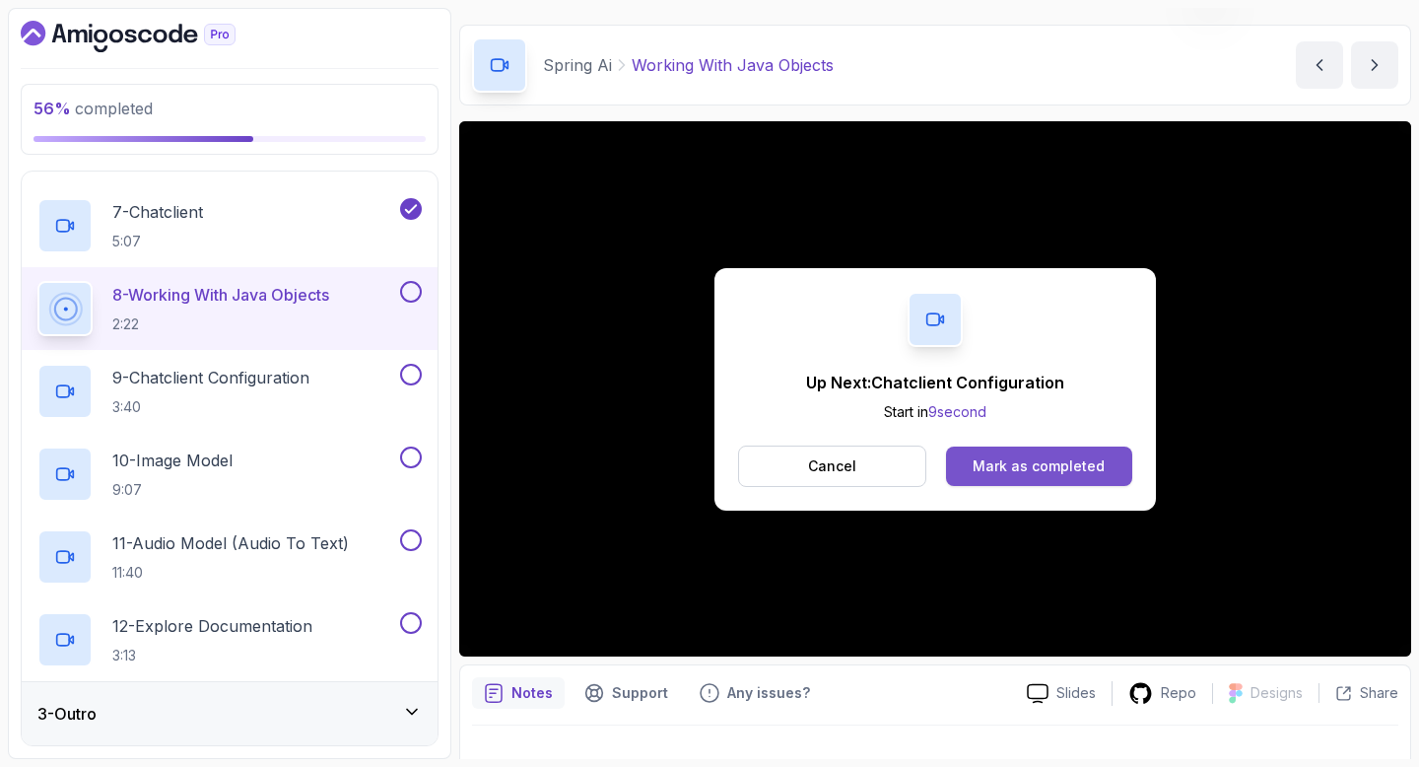
click at [1063, 468] on div "Mark as completed" at bounding box center [1039, 466] width 132 height 20
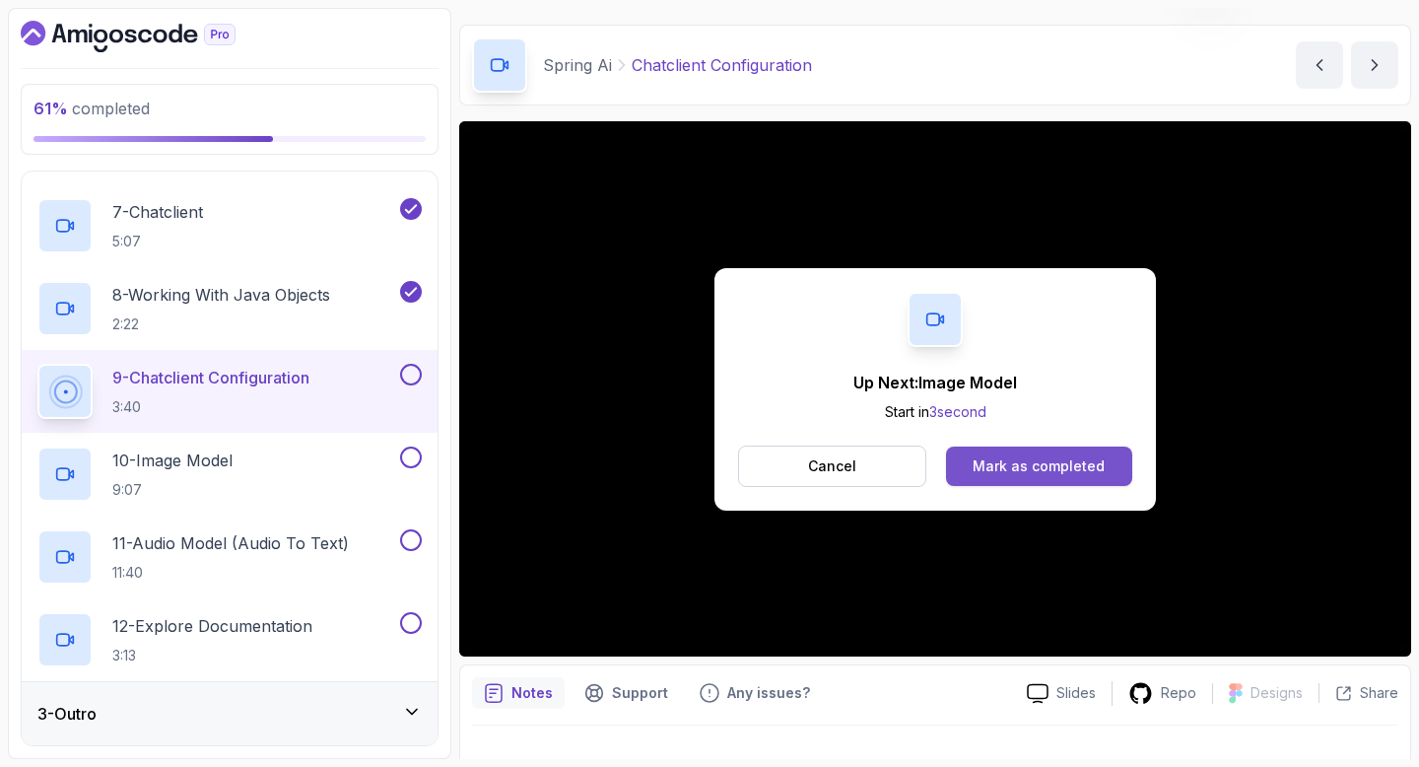
click at [1011, 460] on div "Mark as completed" at bounding box center [1039, 466] width 132 height 20
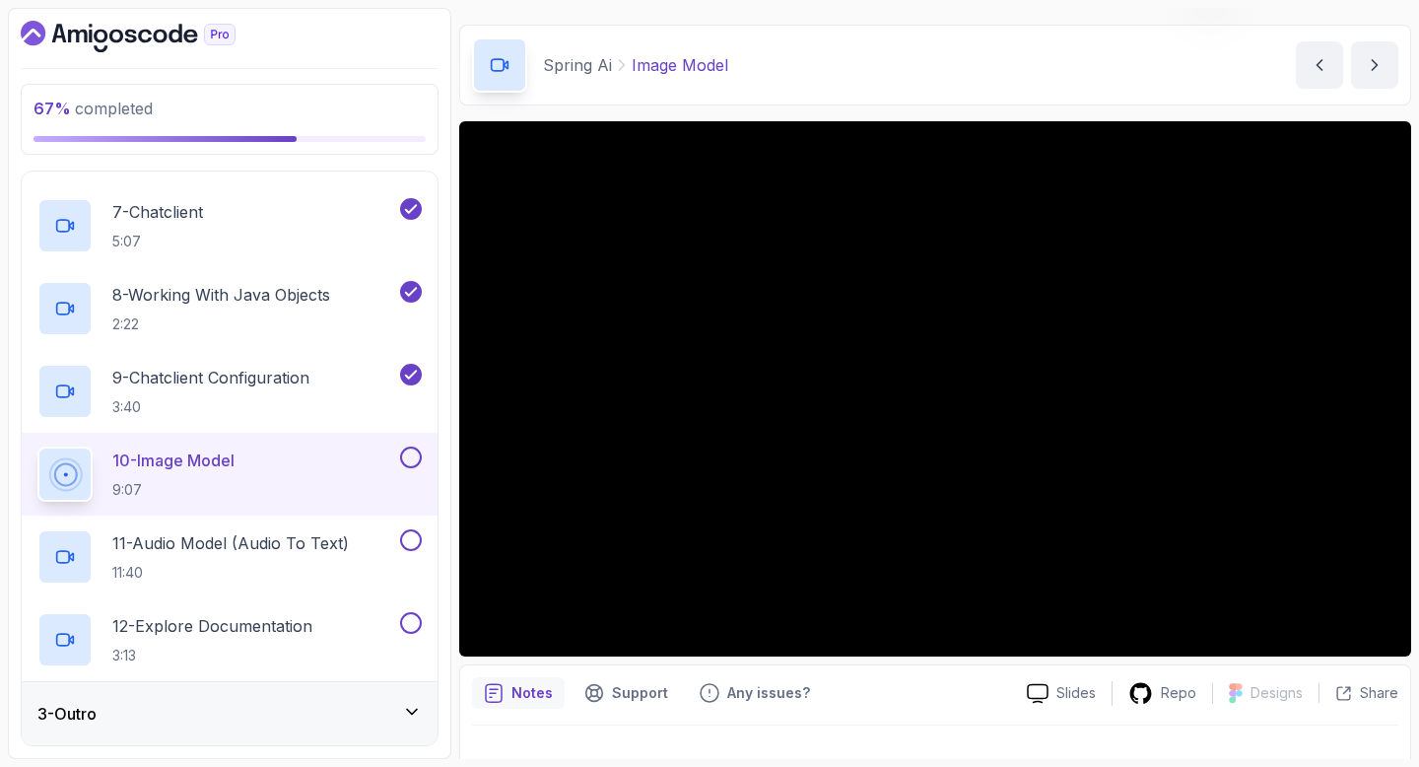
click at [944, 61] on div "Spring Ai Image Model Image Model by [PERSON_NAME]" at bounding box center [935, 65] width 952 height 81
click at [862, 80] on div "Spring Ai Image Model Image Model by [PERSON_NAME]" at bounding box center [935, 65] width 952 height 81
click at [795, 84] on div "Spring Ai Image Model Image Model by [PERSON_NAME]" at bounding box center [935, 65] width 952 height 81
click at [868, 37] on div "Spring Ai Image Model Image Model by [PERSON_NAME]" at bounding box center [935, 65] width 952 height 81
click at [786, 76] on div "Spring Ai Image Model Image Model by [PERSON_NAME]" at bounding box center [935, 65] width 952 height 81
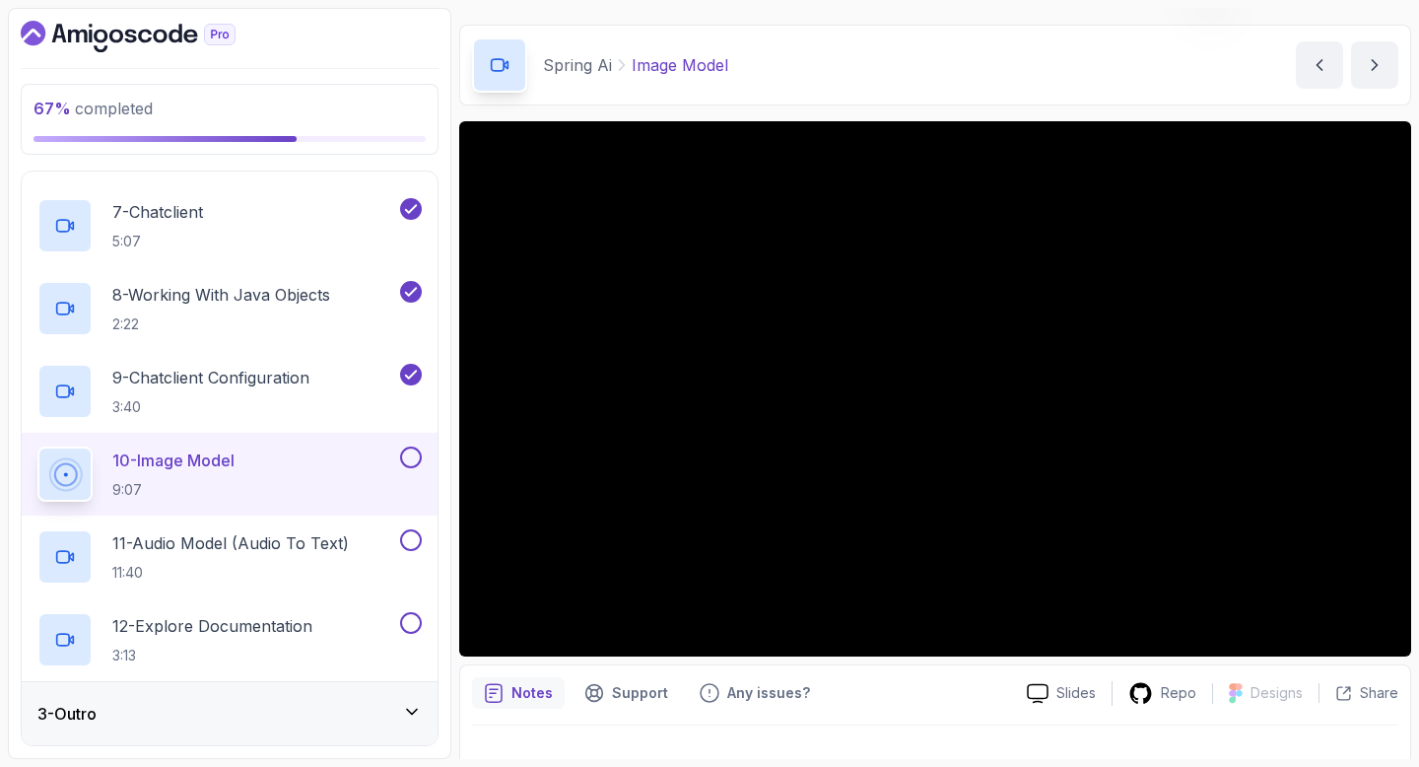
click at [911, 52] on div "Spring Ai Image Model Image Model by [PERSON_NAME]" at bounding box center [935, 65] width 952 height 81
click at [871, 67] on div "Spring Ai Image Model Image Model by [PERSON_NAME]" at bounding box center [935, 65] width 952 height 81
click at [410, 621] on button at bounding box center [411, 623] width 22 height 22
click at [819, 40] on div "Spring Ai Image Model Image Model by [PERSON_NAME]" at bounding box center [935, 65] width 952 height 81
click at [848, 50] on div "Spring Ai Image Model Image Model by [PERSON_NAME]" at bounding box center [935, 65] width 952 height 81
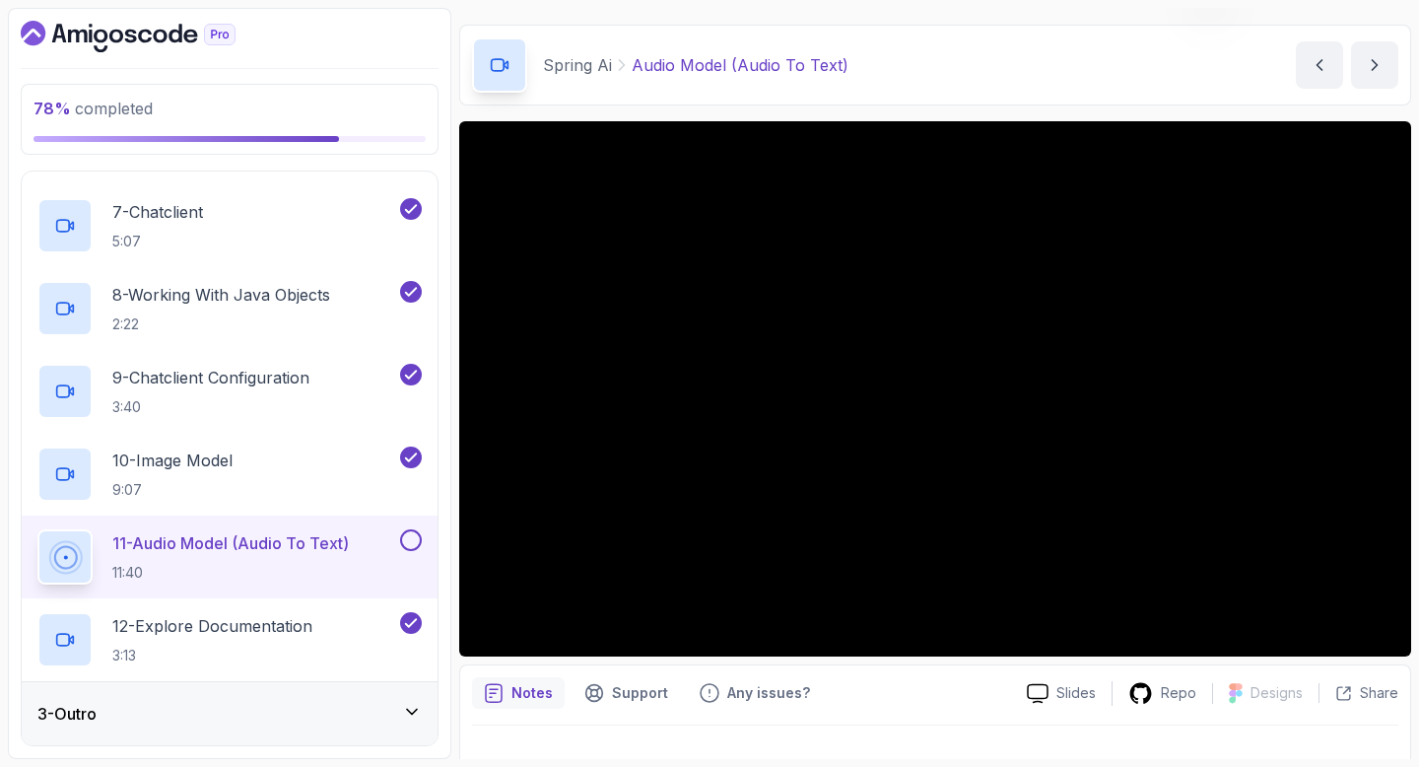
click at [305, 703] on div "3 - Outro" at bounding box center [229, 714] width 384 height 24
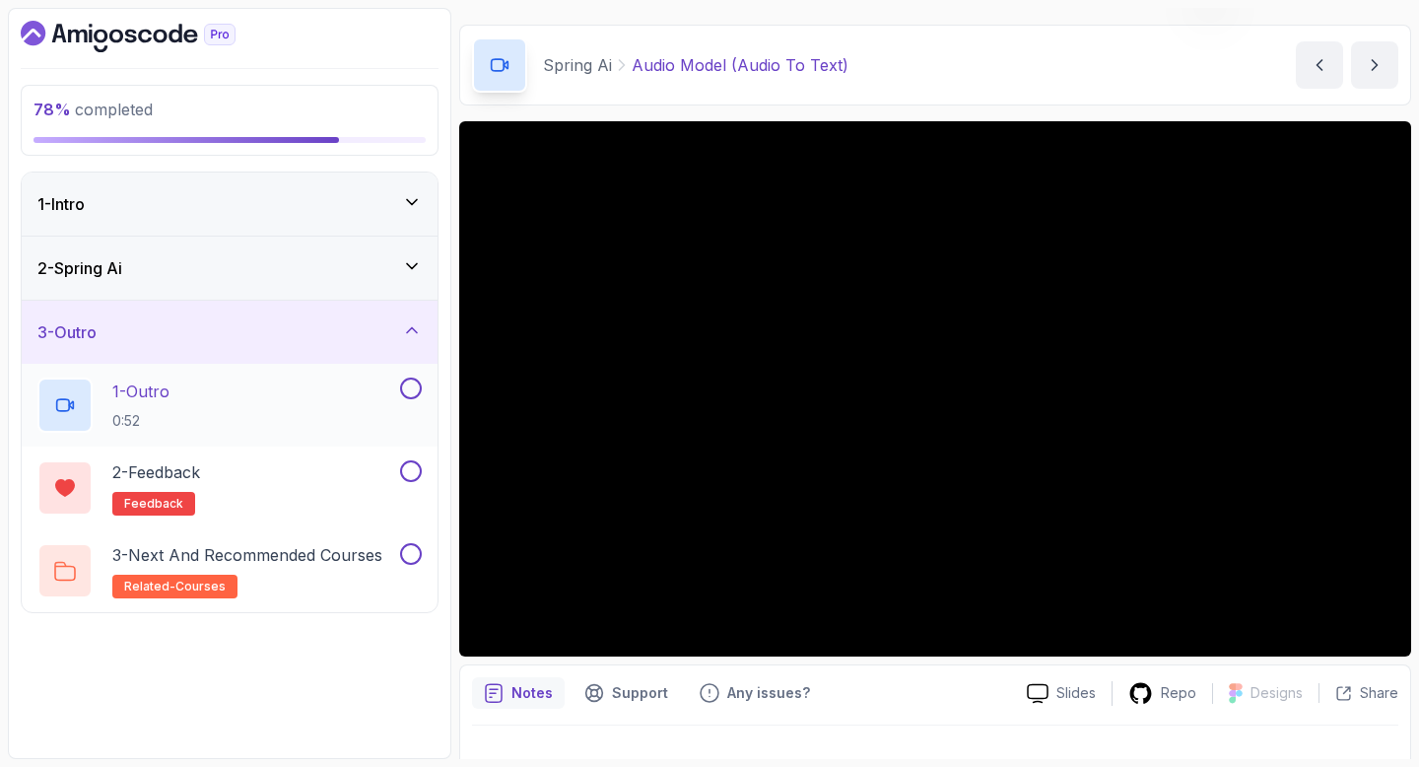
click at [285, 368] on div "1 - Outro 0:52" at bounding box center [230, 405] width 416 height 83
click at [403, 328] on icon at bounding box center [412, 330] width 20 height 20
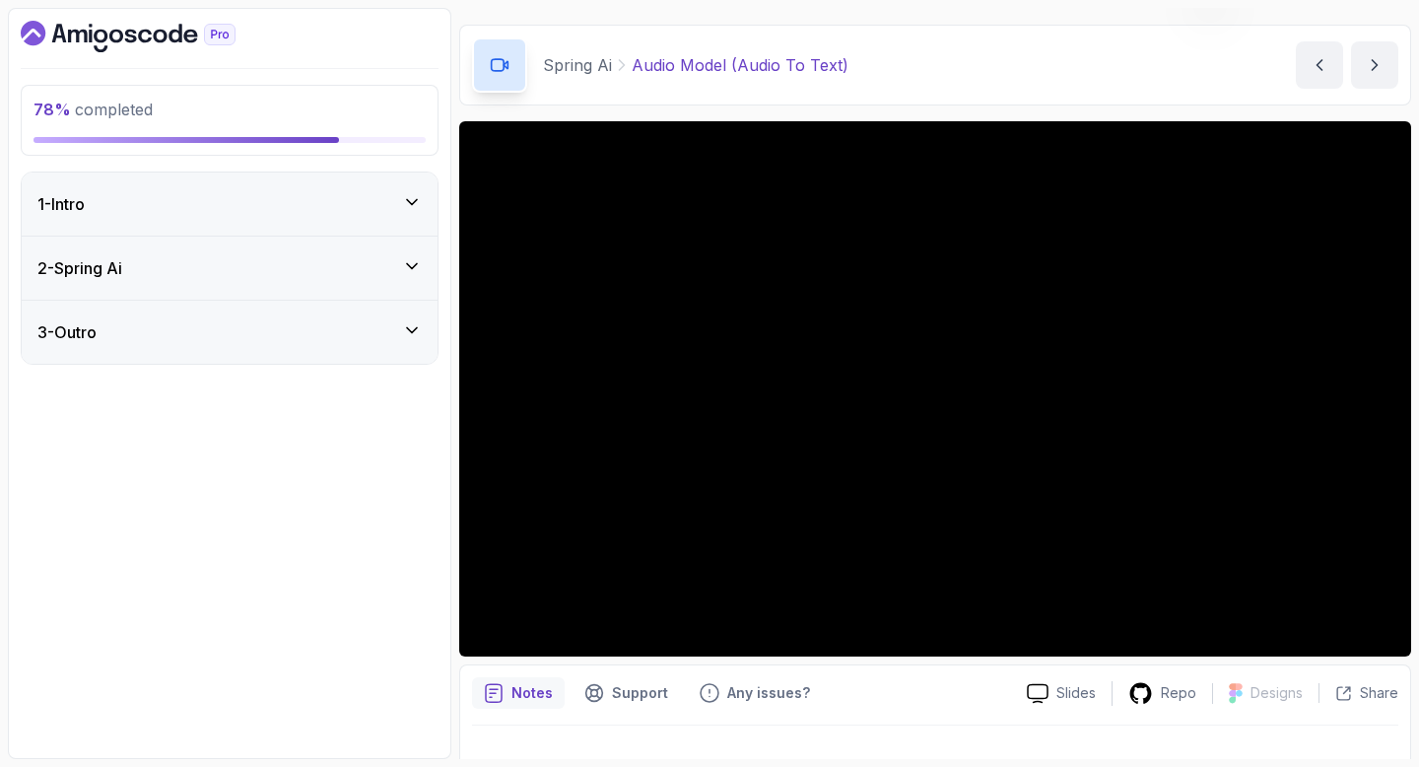
click at [384, 257] on div "2 - Spring Ai" at bounding box center [229, 268] width 384 height 24
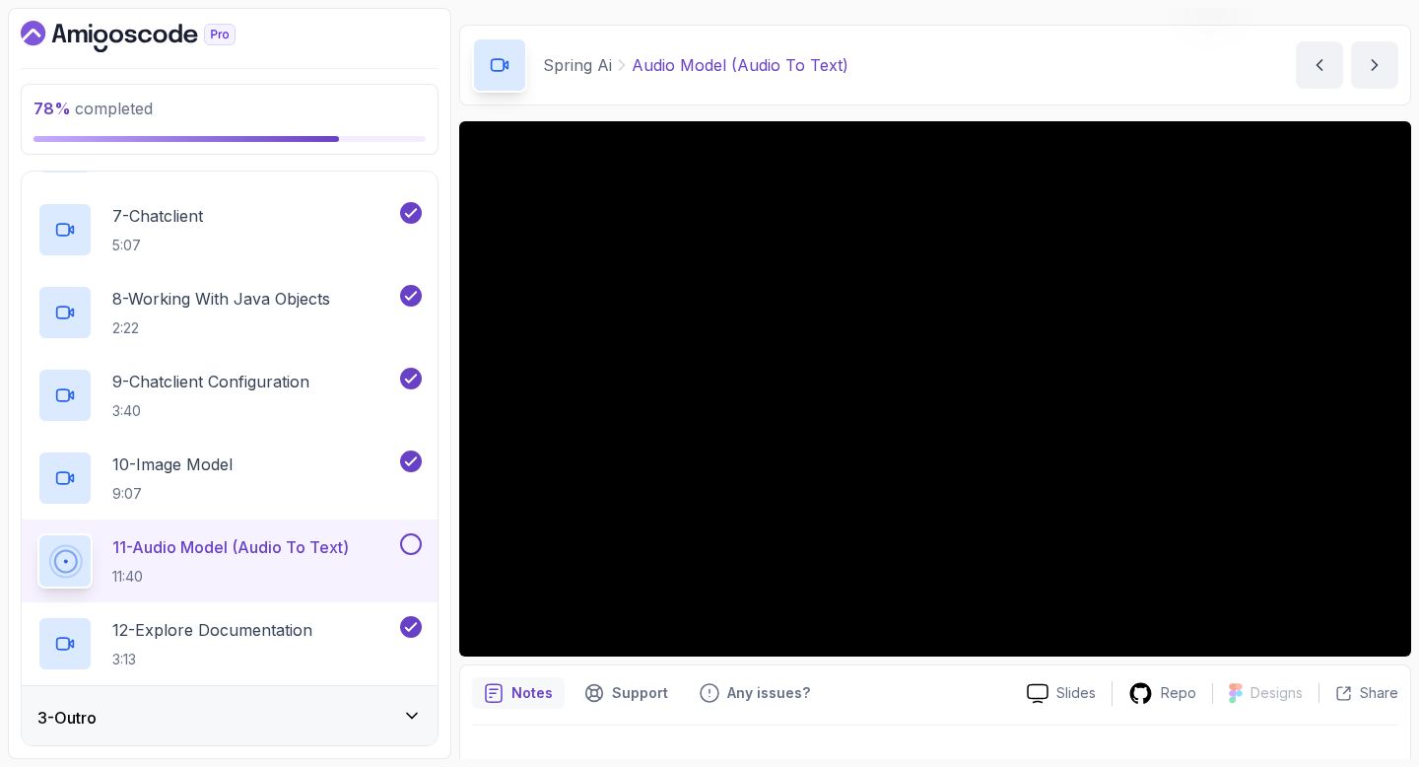
scroll to position [611, 0]
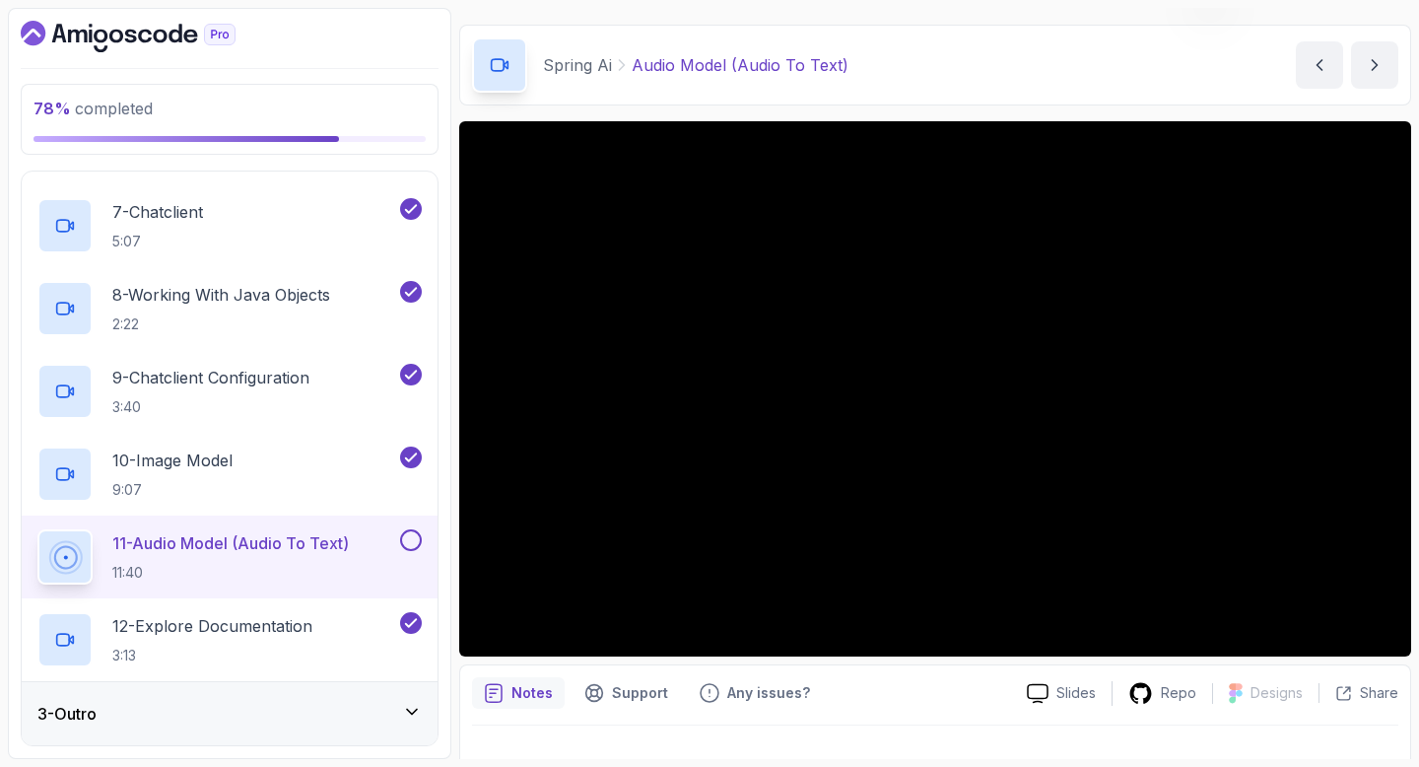
click at [899, 50] on div "Spring Ai Audio Model (Audio To Text) Audio Model (Audio To Text) by [PERSON_NA…" at bounding box center [935, 65] width 952 height 81
click at [941, 71] on div "Spring Ai Audio Model (Audio To Text) Audio Model (Audio To Text) by [PERSON_NA…" at bounding box center [935, 65] width 952 height 81
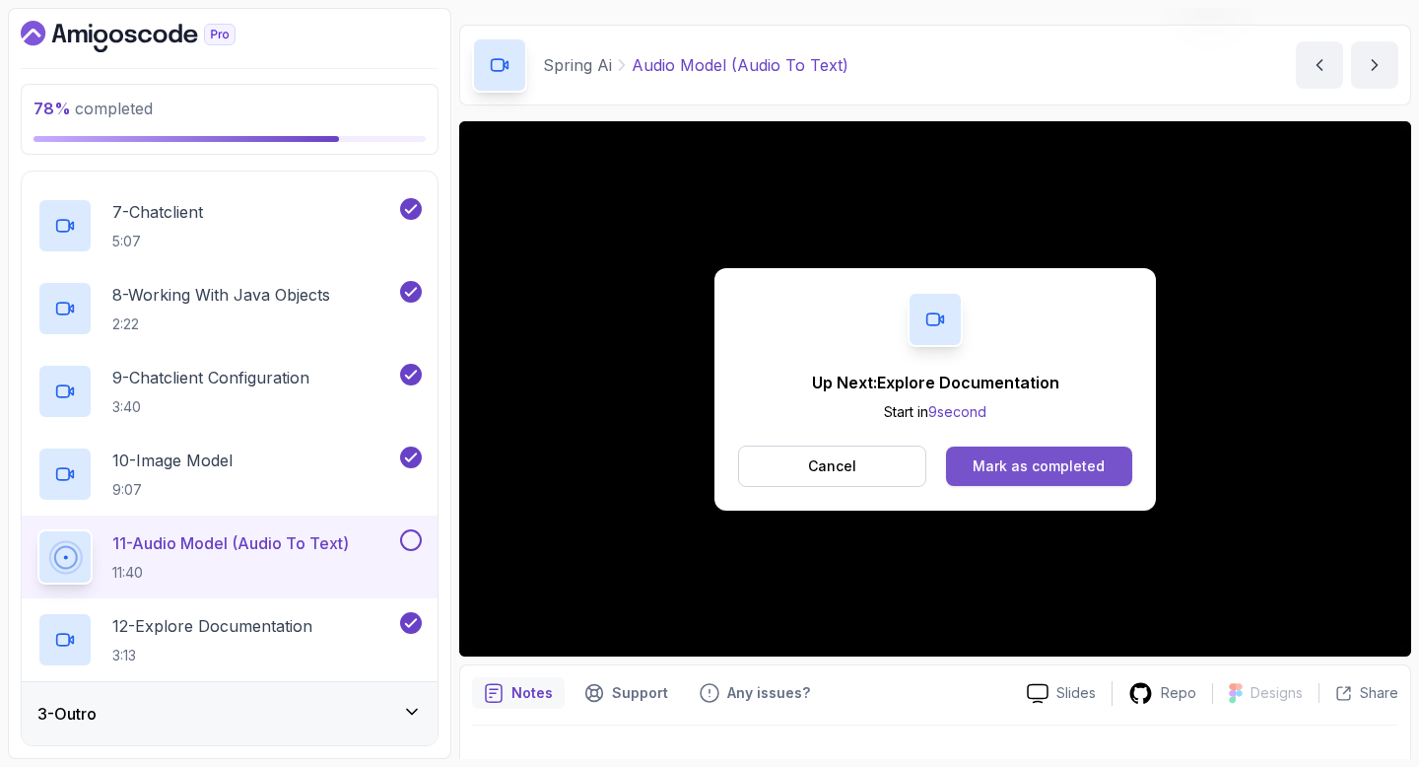
click at [1092, 467] on div "Mark as completed" at bounding box center [1039, 466] width 132 height 20
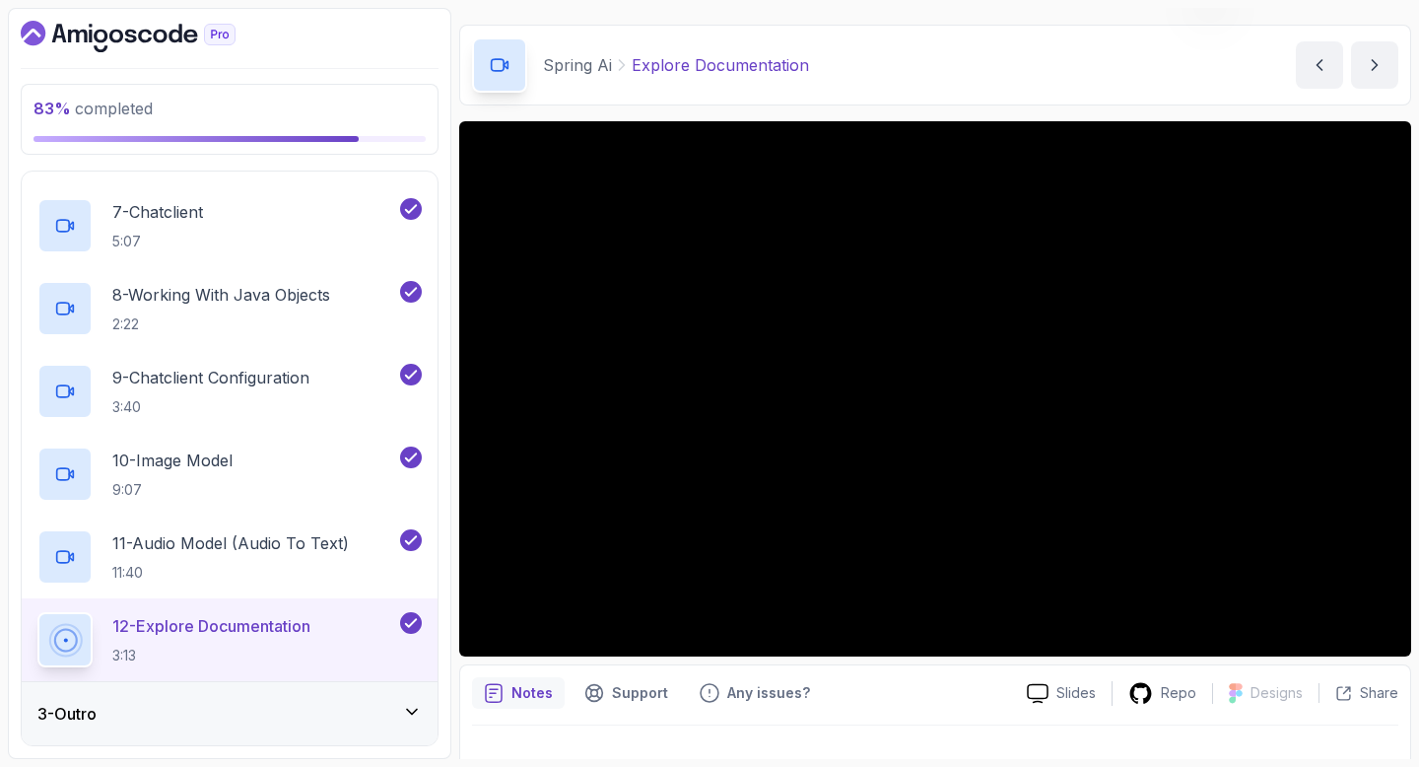
click at [230, 706] on div "3 - Outro" at bounding box center [229, 714] width 384 height 24
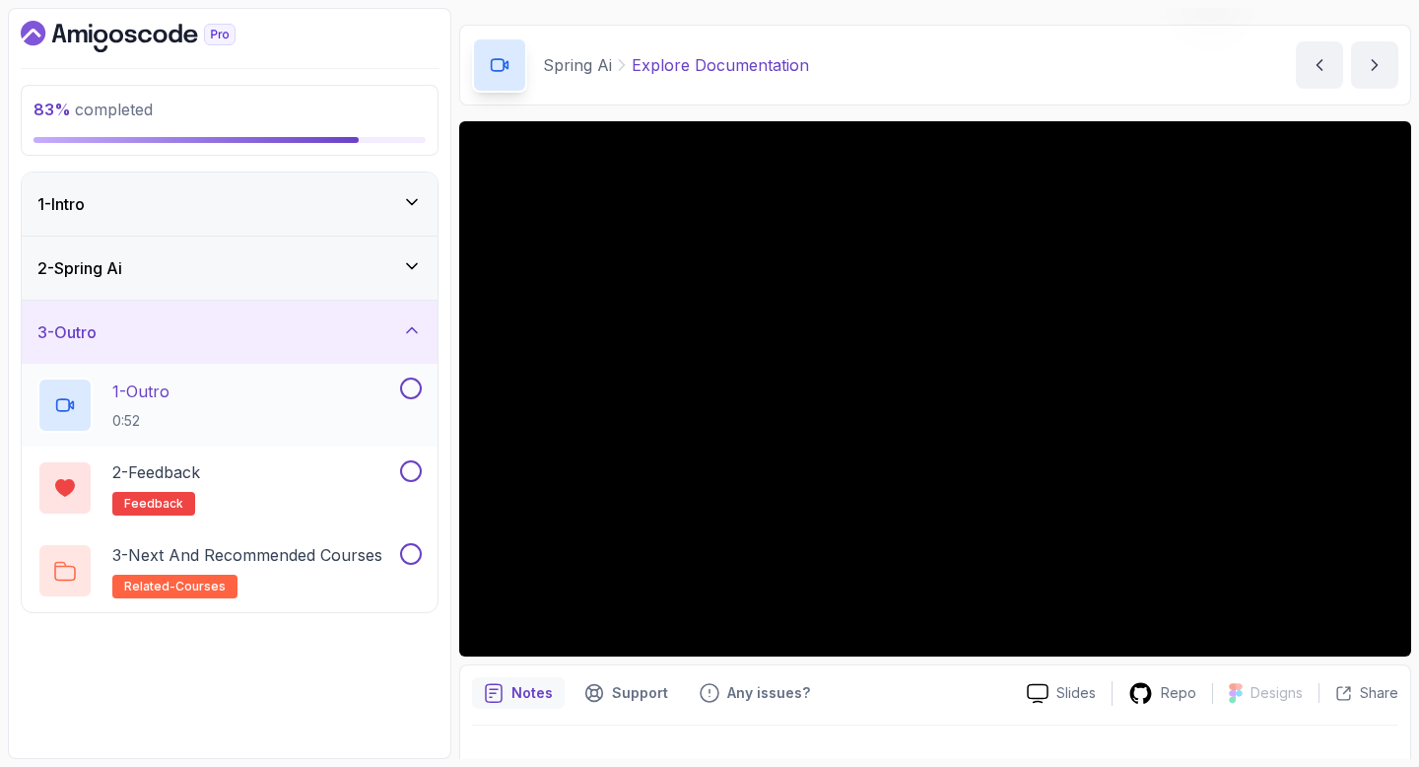
click at [409, 391] on button at bounding box center [411, 388] width 22 height 22
click at [415, 477] on button at bounding box center [411, 471] width 22 height 22
click at [411, 556] on button at bounding box center [411, 554] width 22 height 22
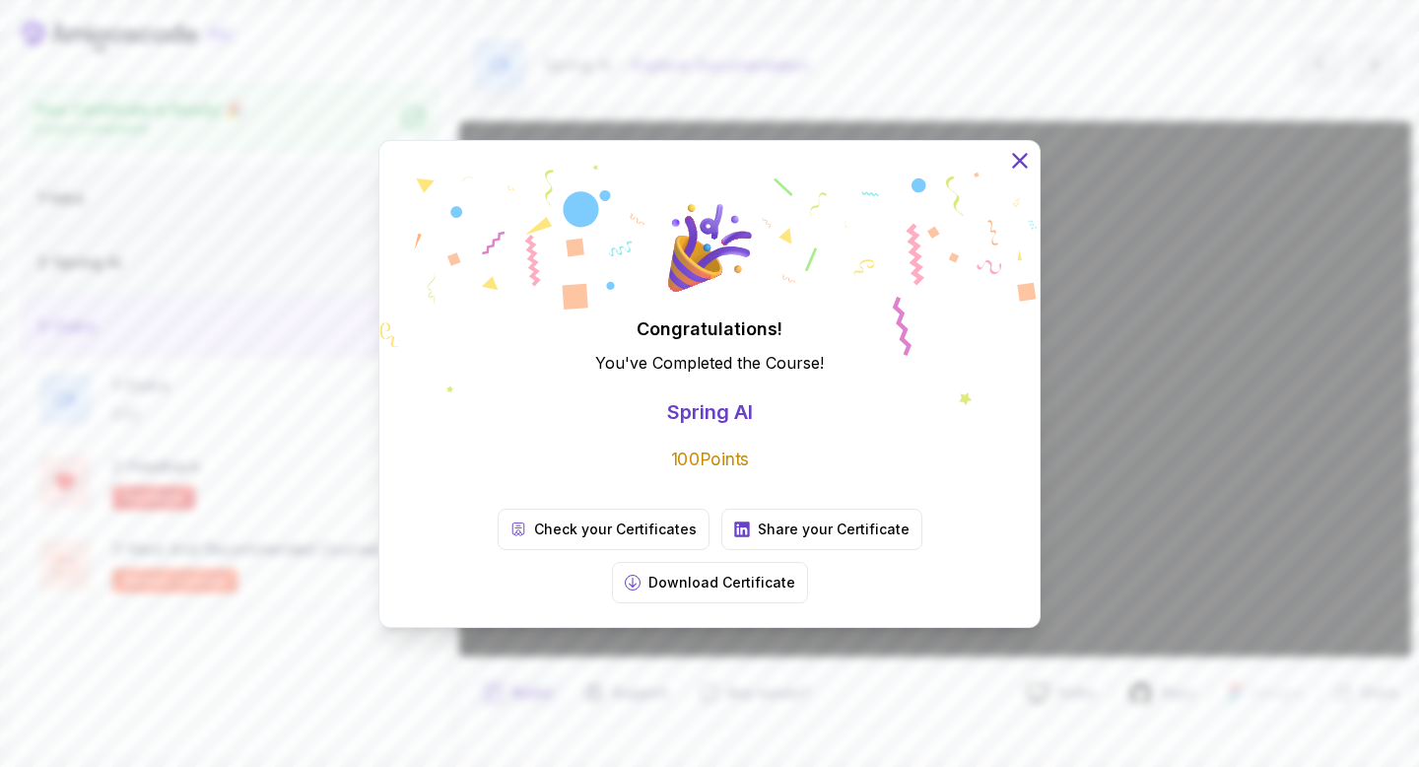
click at [1019, 172] on icon at bounding box center [1020, 160] width 26 height 26
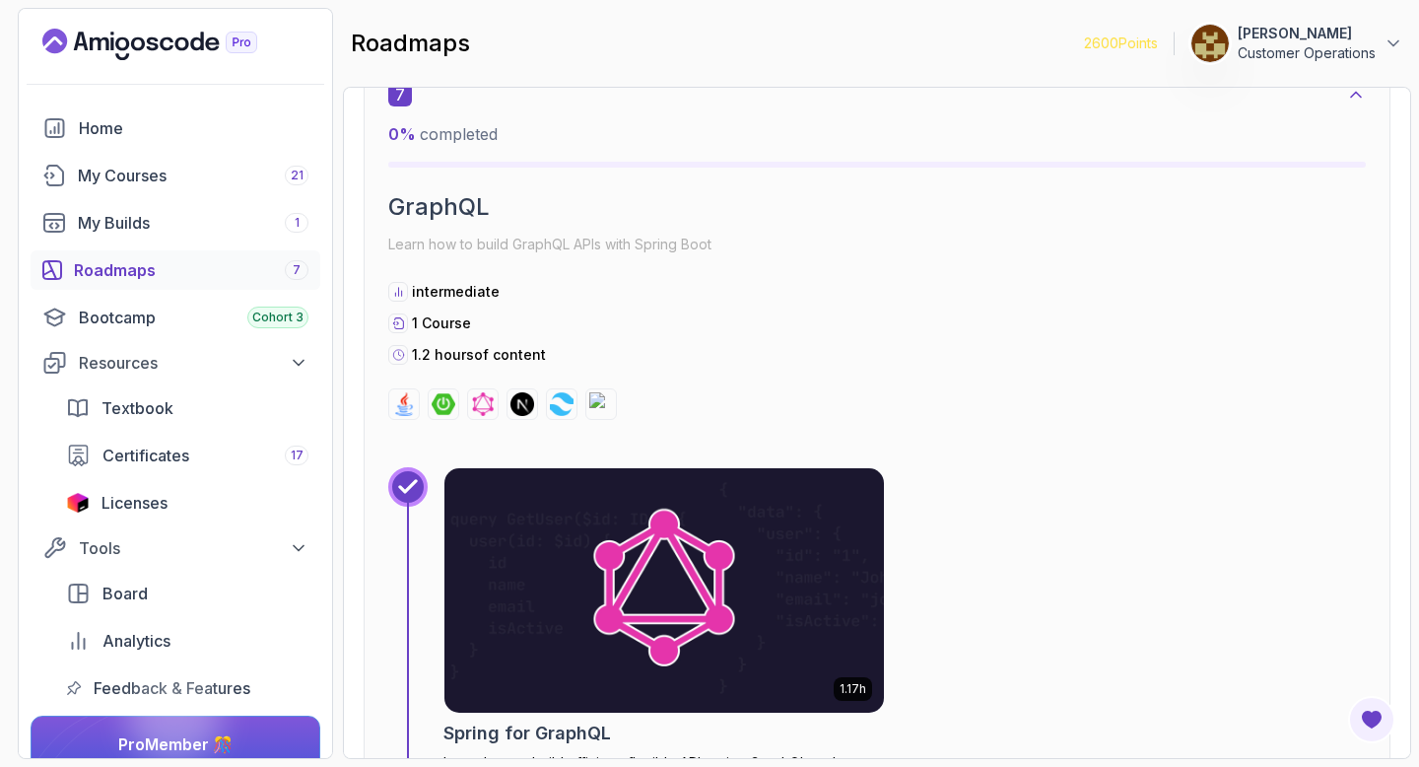
scroll to position [3383, 0]
